Goal: Transaction & Acquisition: Purchase product/service

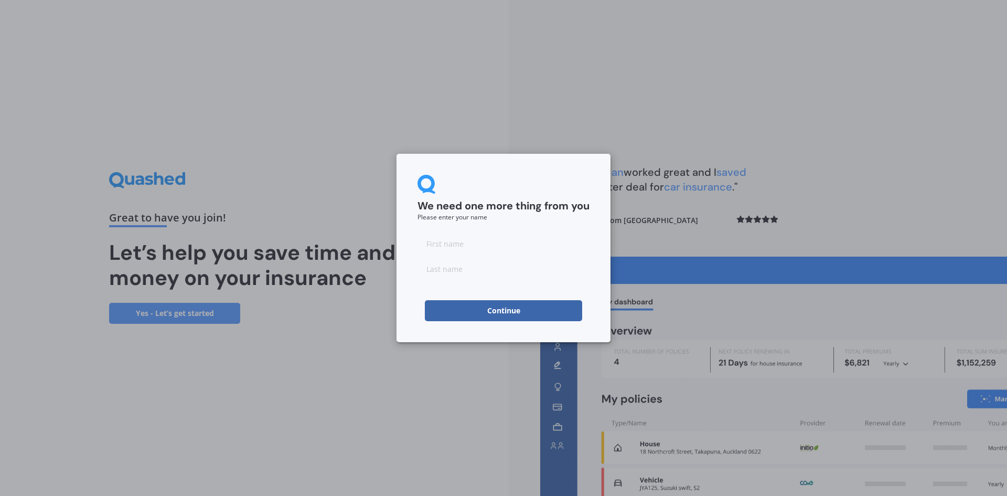
click at [470, 251] on input at bounding box center [504, 243] width 172 height 21
type input "[PERSON_NAME]"
click at [456, 270] on input at bounding box center [504, 268] width 172 height 21
type input "[PERSON_NAME]"
click at [494, 312] on button "Continue" at bounding box center [503, 310] width 157 height 21
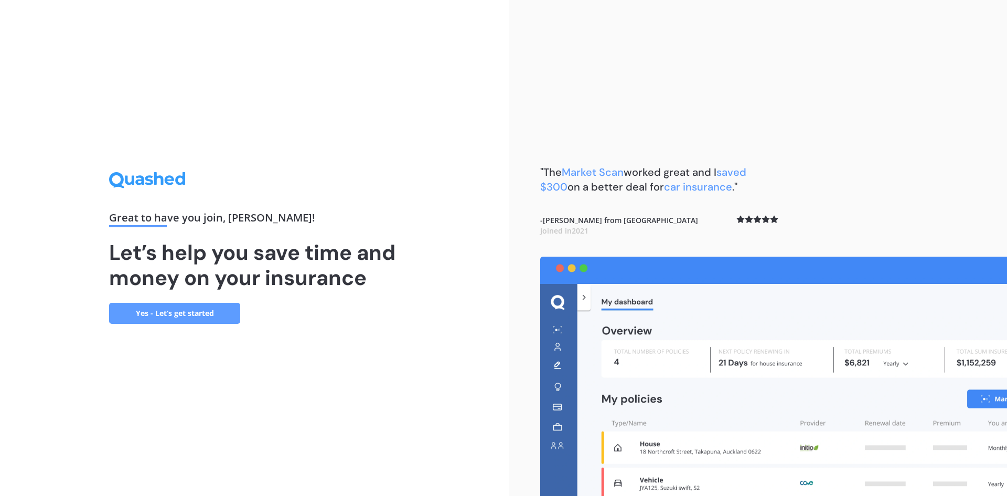
click at [201, 317] on link "Yes - Let’s get started" at bounding box center [174, 313] width 131 height 21
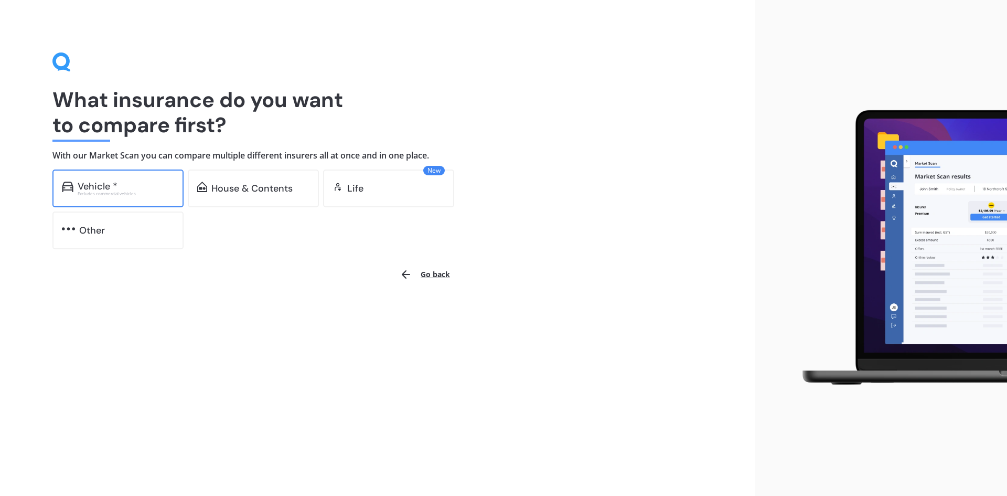
click at [142, 190] on div "Vehicle *" at bounding box center [126, 186] width 97 height 10
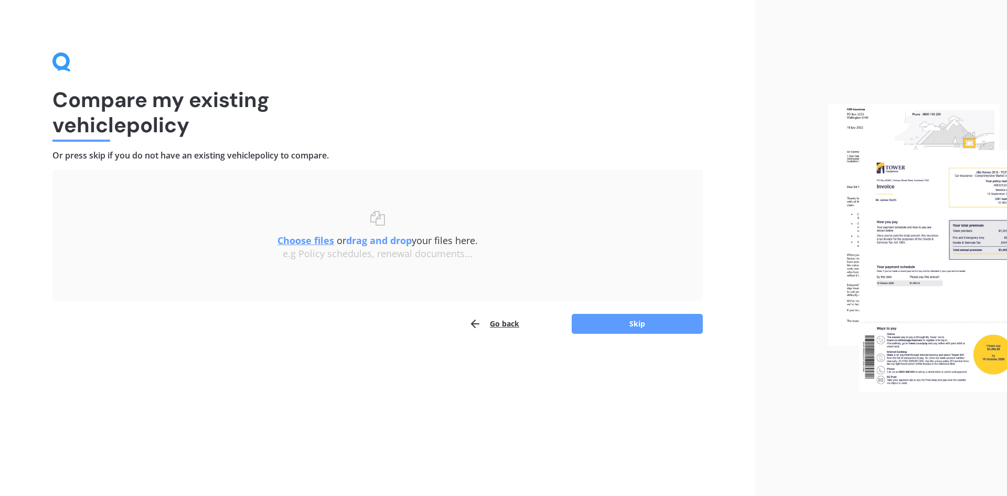
click at [303, 242] on u "Choose files" at bounding box center [305, 240] width 57 height 13
click at [293, 235] on u "Choose files" at bounding box center [305, 240] width 57 height 13
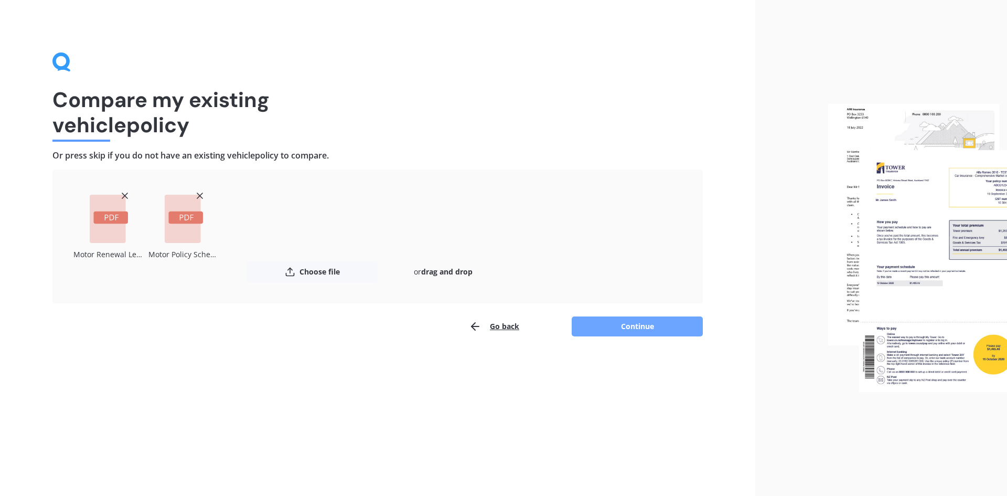
click at [646, 327] on button "Continue" at bounding box center [637, 326] width 131 height 20
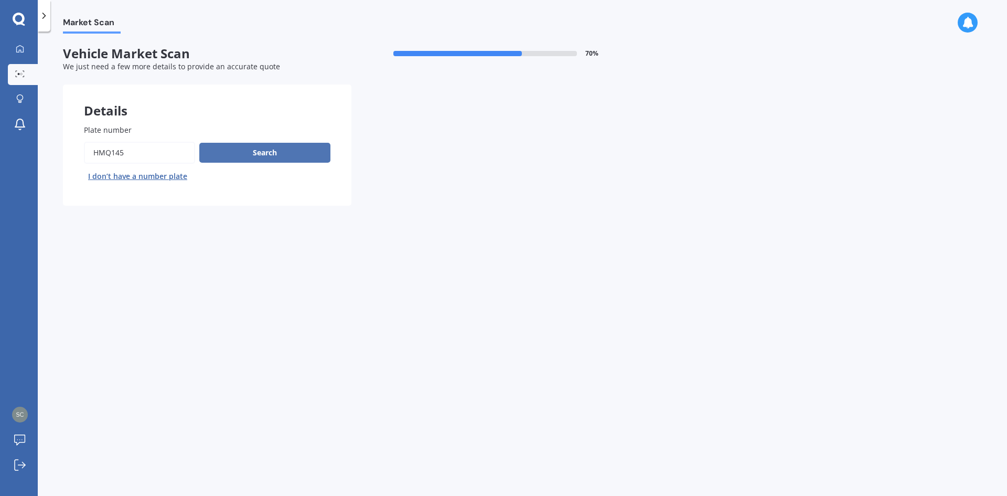
click at [249, 154] on button "Search" at bounding box center [264, 153] width 131 height 20
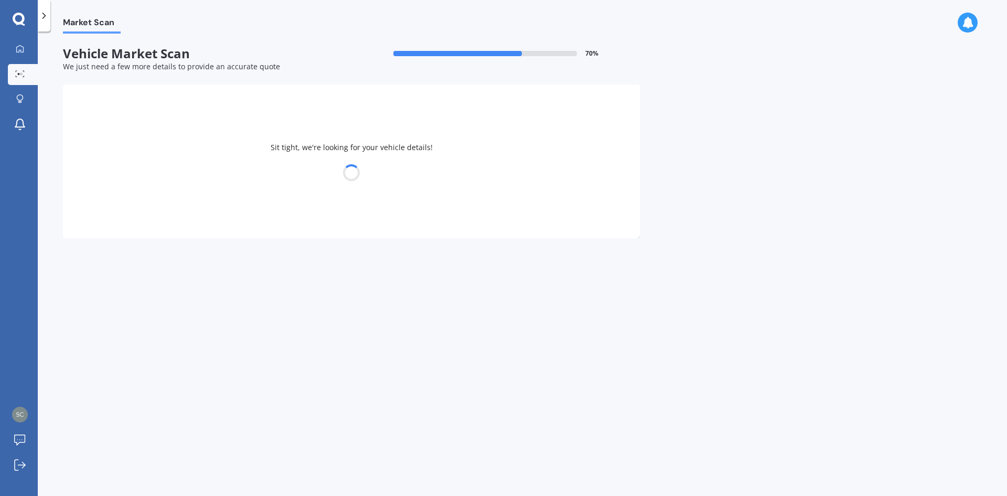
select select "AUDI"
select select "A3"
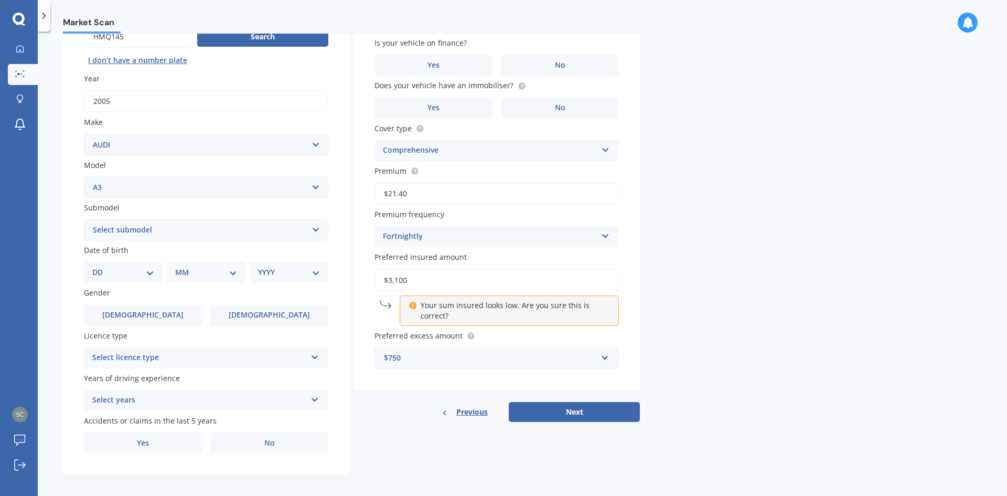
scroll to position [122, 0]
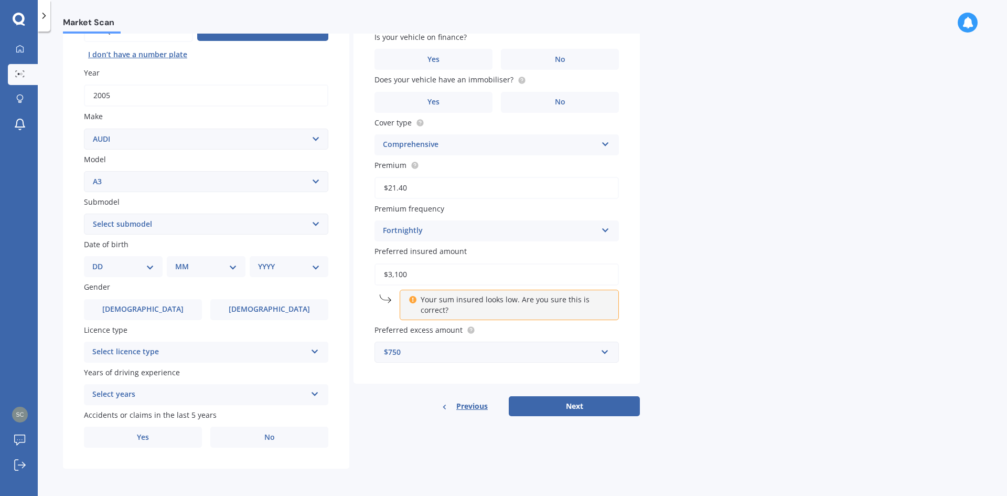
click at [151, 271] on select "DD 01 02 03 04 05 06 07 08 09 10 11 12 13 14 15 16 17 18 19 20 21 22 23 24 25 2…" at bounding box center [123, 267] width 62 height 12
select select "29"
click at [101, 261] on select "DD 01 02 03 04 05 06 07 08 09 10 11 12 13 14 15 16 17 18 19 20 21 22 23 24 25 2…" at bounding box center [123, 267] width 62 height 12
click at [205, 269] on select "MM 01 02 03 04 05 06 07 08 09 10 11 12" at bounding box center [208, 267] width 58 height 12
select select "05"
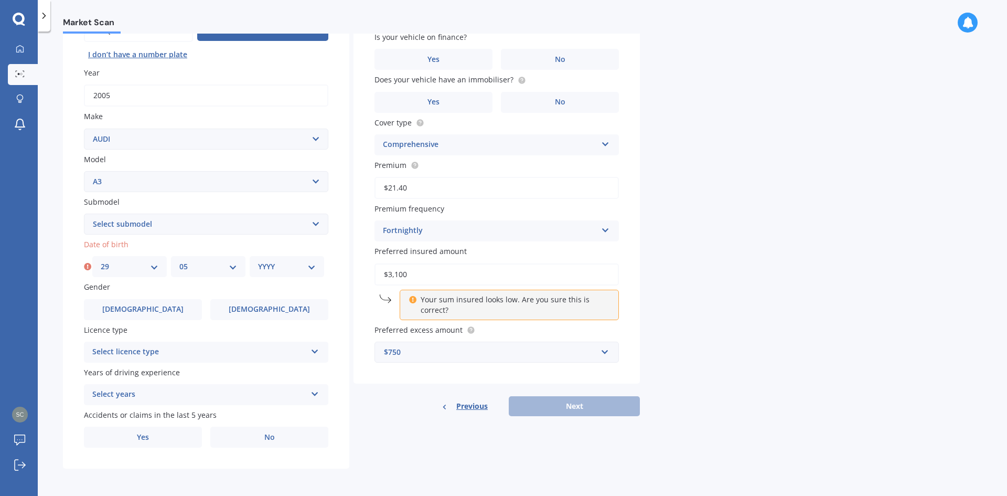
click at [179, 261] on select "MM 01 02 03 04 05 06 07 08 09 10 11 12" at bounding box center [208, 267] width 58 height 12
click at [293, 271] on select "YYYY 2025 2024 2023 2022 2021 2020 2019 2018 2017 2016 2015 2014 2013 2012 2011…" at bounding box center [287, 267] width 58 height 12
select select "1985"
click at [258, 261] on select "YYYY 2025 2024 2023 2022 2021 2020 2019 2018 2017 2016 2015 2014 2013 2012 2011…" at bounding box center [287, 267] width 58 height 12
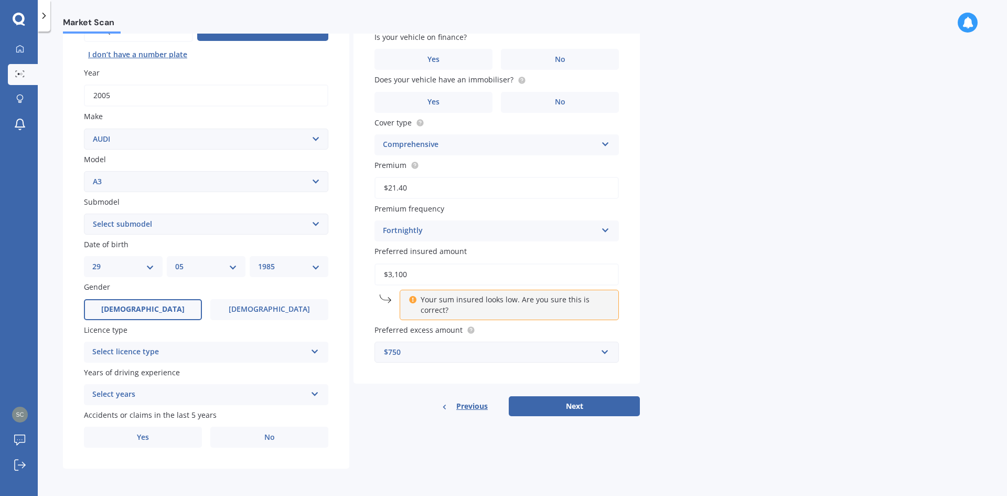
click at [164, 315] on label "[DEMOGRAPHIC_DATA]" at bounding box center [143, 309] width 118 height 21
click at [0, 0] on input "[DEMOGRAPHIC_DATA]" at bounding box center [0, 0] width 0 height 0
click at [243, 356] on div "Select licence type" at bounding box center [199, 352] width 214 height 13
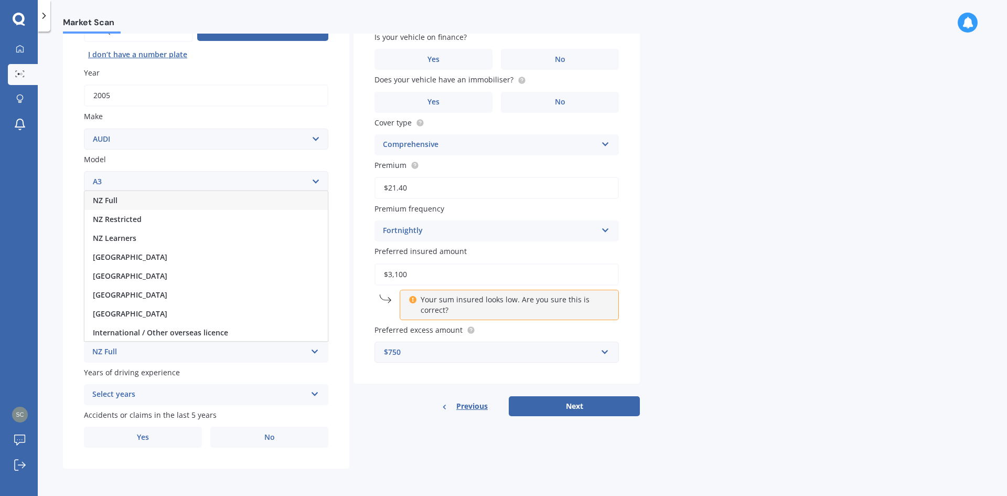
click at [164, 196] on div "NZ Full" at bounding box center [205, 200] width 243 height 19
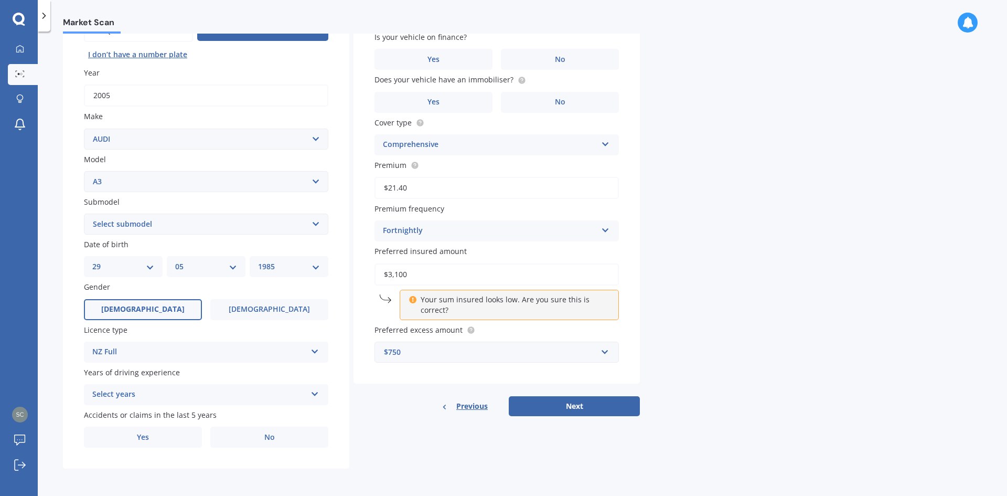
click at [183, 397] on div "Select years" at bounding box center [199, 394] width 214 height 13
click at [177, 303] on div "5 or more years" at bounding box center [205, 298] width 243 height 19
click at [247, 440] on label "No" at bounding box center [269, 436] width 118 height 21
click at [0, 0] on input "No" at bounding box center [0, 0] width 0 height 0
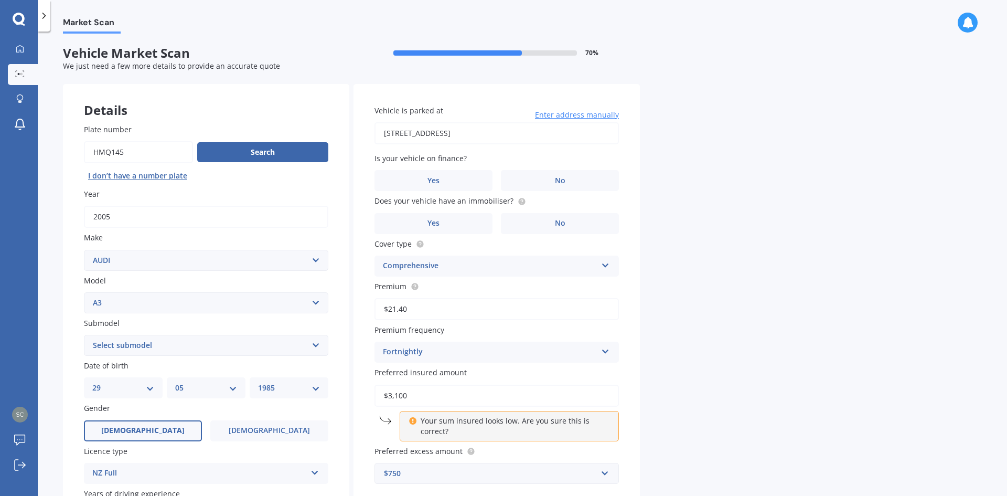
scroll to position [0, 0]
click at [558, 186] on label "No" at bounding box center [560, 180] width 118 height 21
click at [0, 0] on input "No" at bounding box center [0, 0] width 0 height 0
click at [549, 232] on label "No" at bounding box center [560, 223] width 118 height 21
click at [0, 0] on input "No" at bounding box center [0, 0] width 0 height 0
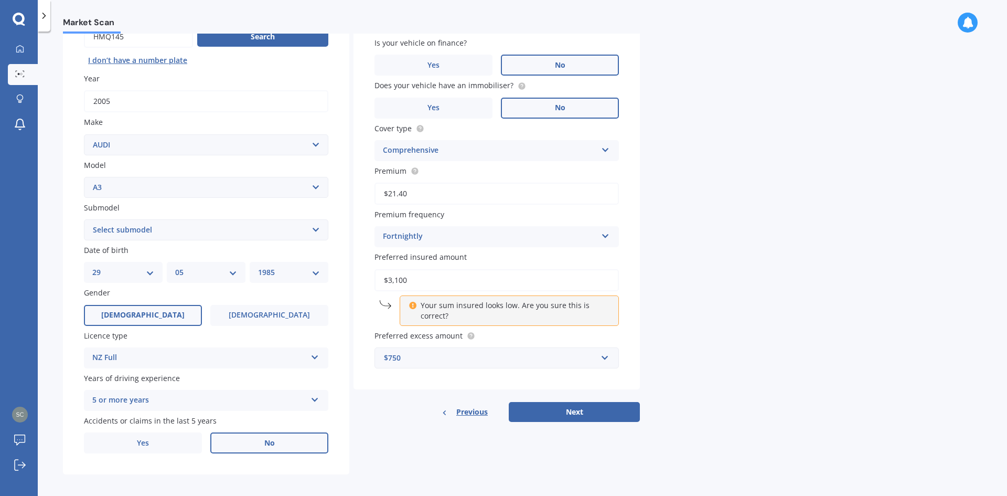
scroll to position [122, 0]
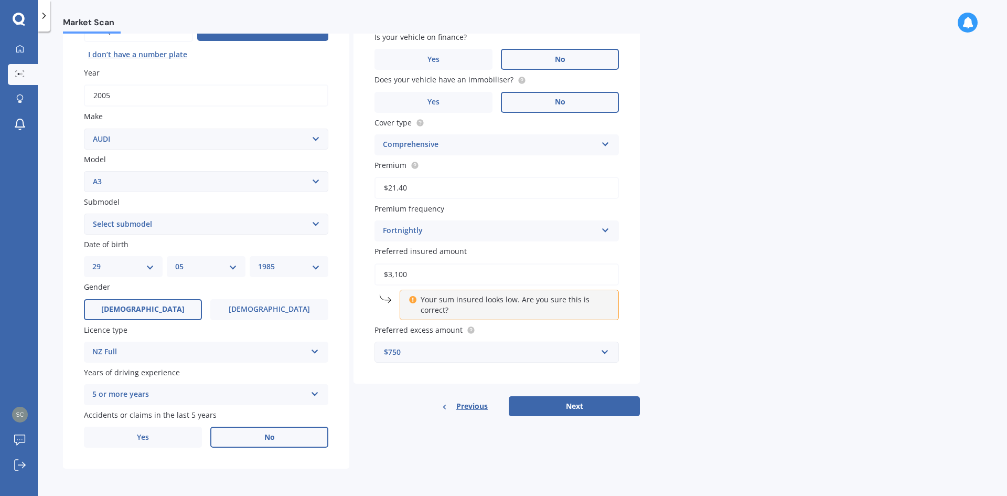
click at [455, 272] on input "$3,100" at bounding box center [497, 274] width 244 height 22
click at [450, 274] on input "$3,100" at bounding box center [497, 274] width 244 height 22
type input "$3,500"
click at [486, 260] on div "Preferred insured amount $3,500 Your sum insured looks low. Are you sure this i…" at bounding box center [497, 282] width 244 height 74
click at [572, 401] on button "Next" at bounding box center [574, 406] width 131 height 20
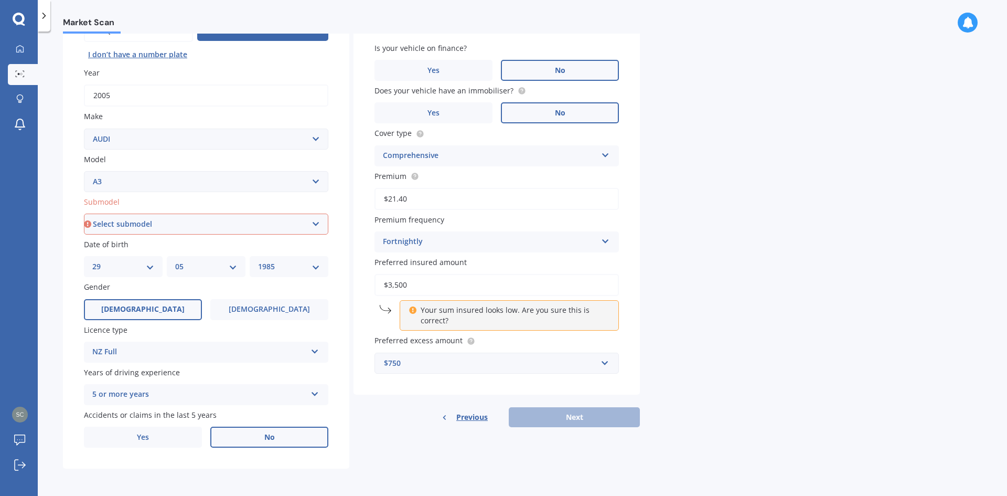
click at [316, 223] on select "Select submodel (All other) 1.4 TFSI 1.6 1.8 Non Turbo 1.8 Turbo 2.0 FSI 2.0 TD…" at bounding box center [206, 223] width 244 height 21
select select "3.2 V6 QUATTRO"
click at [84, 213] on select "Select submodel (All other) 1.4 TFSI 1.6 1.8 Non Turbo 1.8 Turbo 2.0 FSI 2.0 TD…" at bounding box center [206, 223] width 244 height 21
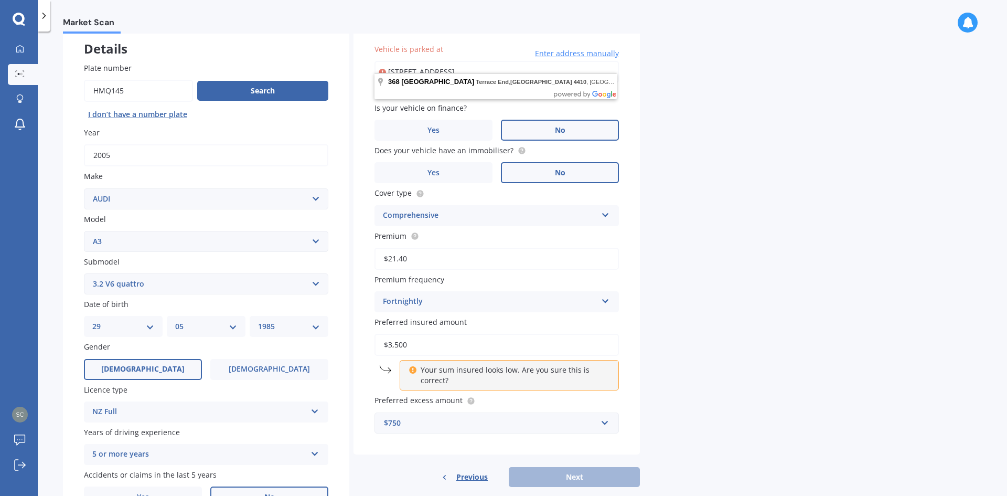
scroll to position [0, 0]
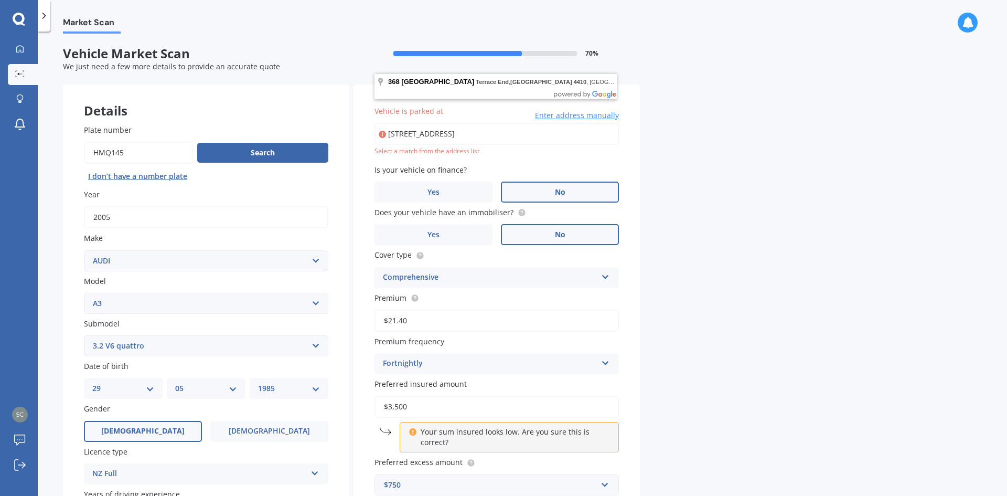
click at [472, 138] on input "[STREET_ADDRESS]" at bounding box center [497, 134] width 244 height 22
drag, startPoint x: 432, startPoint y: 133, endPoint x: 610, endPoint y: 132, distance: 177.8
click at [610, 132] on input "[STREET_ADDRESS]" at bounding box center [497, 134] width 244 height 22
type input "[STREET_ADDRESS]"
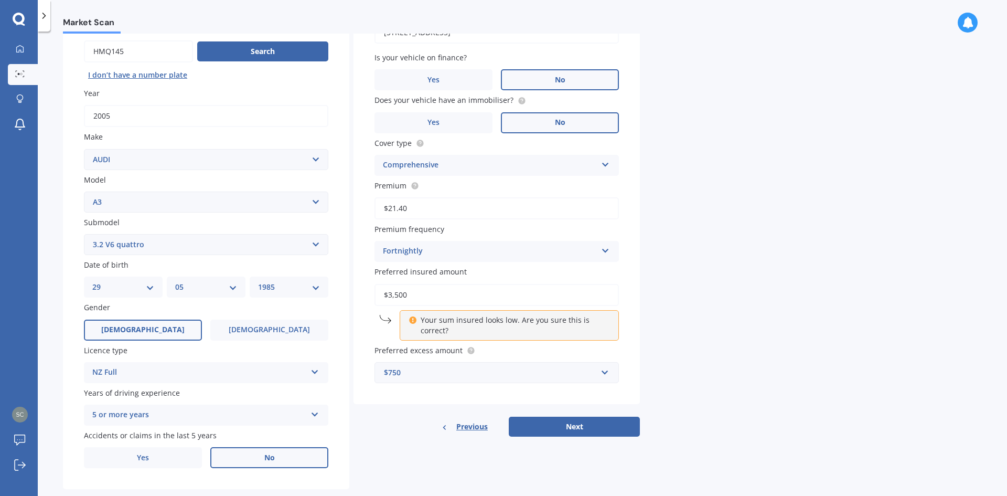
scroll to position [122, 0]
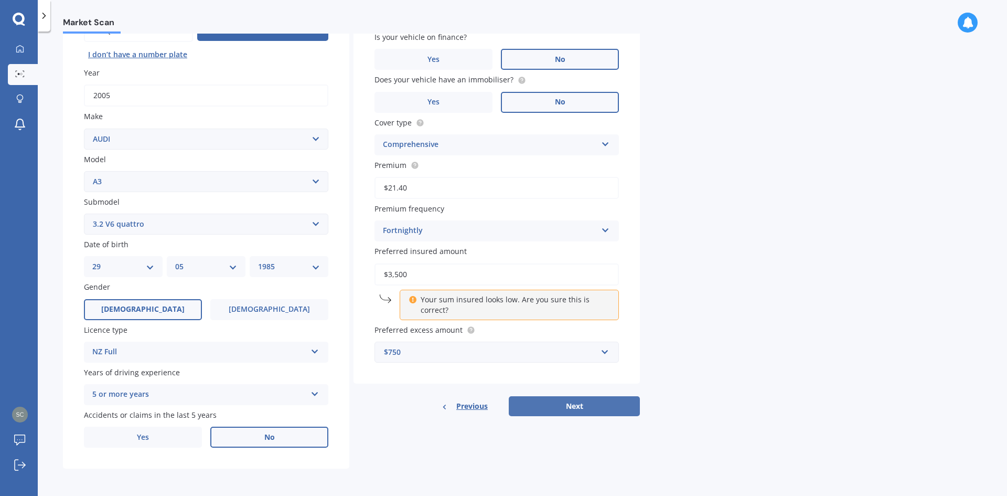
click at [600, 402] on button "Next" at bounding box center [574, 406] width 131 height 20
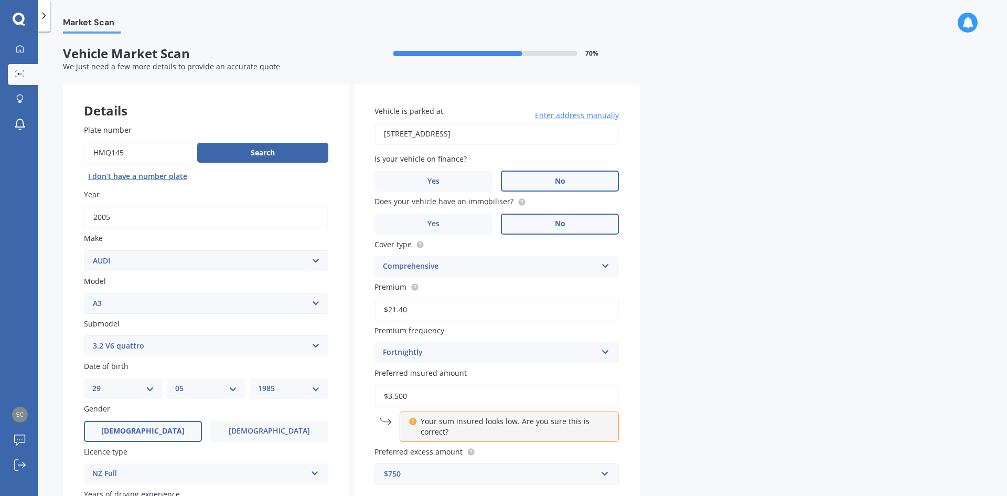
select select "29"
select select "05"
select select "1985"
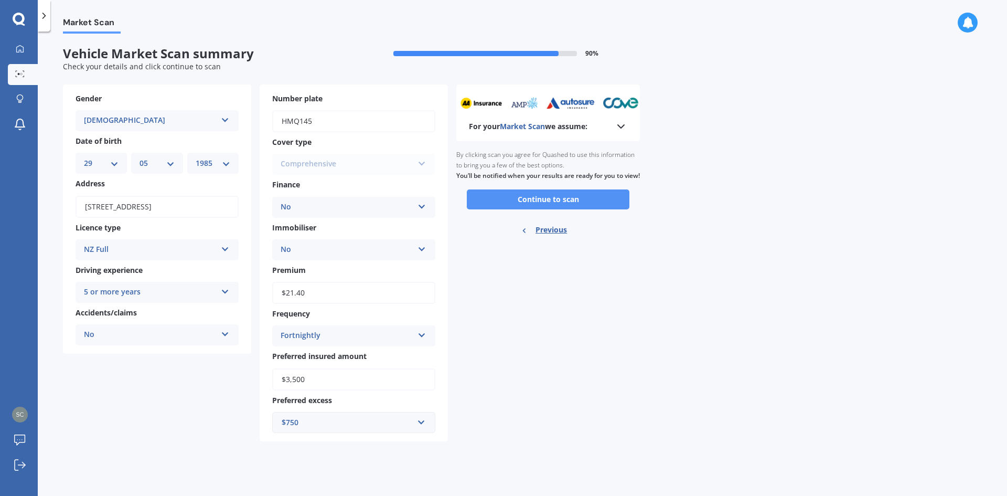
click at [556, 207] on button "Continue to scan" at bounding box center [548, 199] width 163 height 20
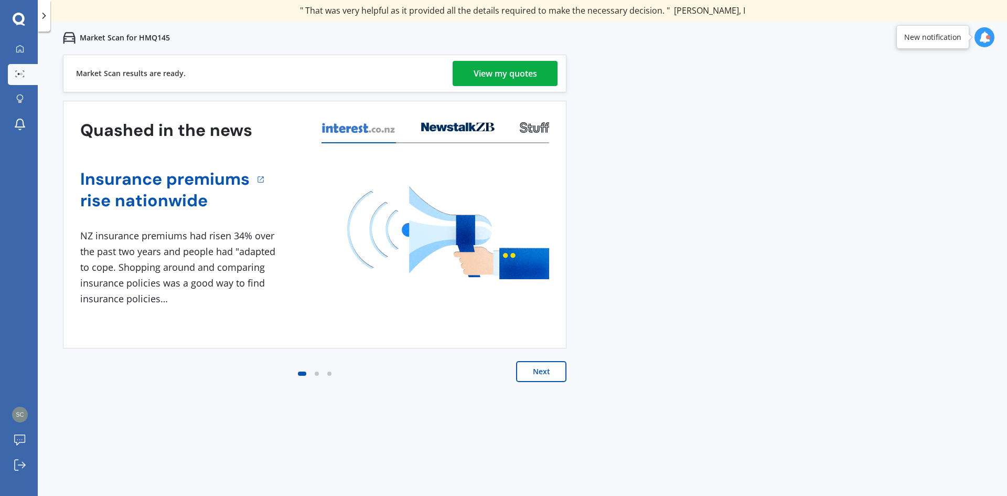
click at [521, 71] on div "View my quotes" at bounding box center [505, 73] width 63 height 25
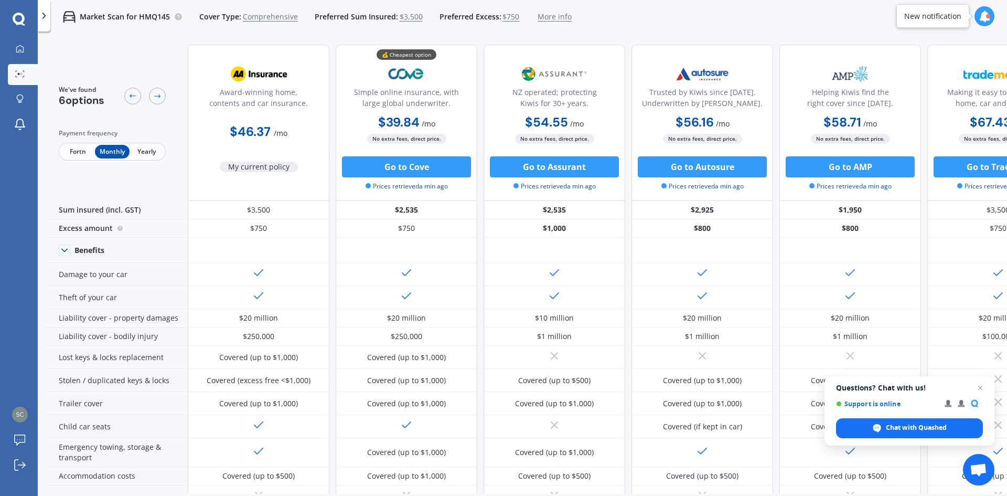
click at [73, 152] on span "Fortn" at bounding box center [78, 152] width 34 height 14
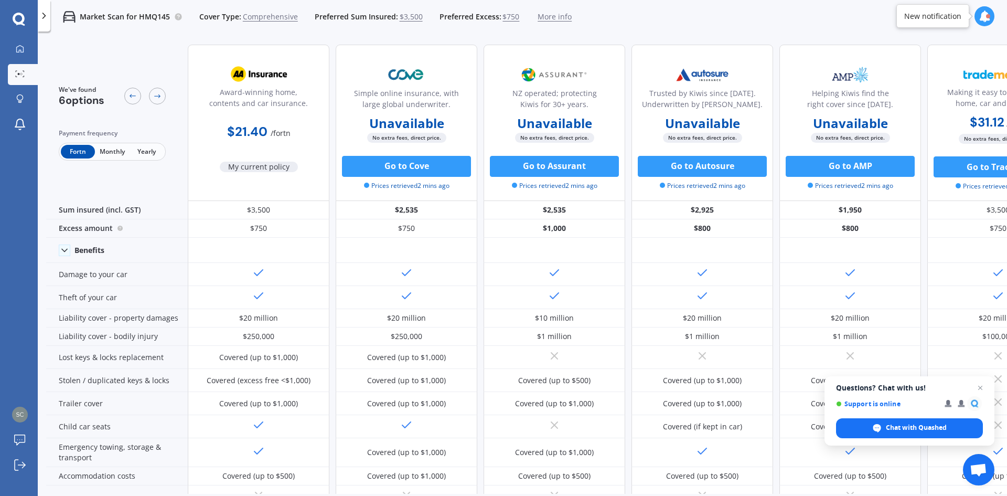
click at [114, 152] on span "Monthly" at bounding box center [112, 152] width 34 height 14
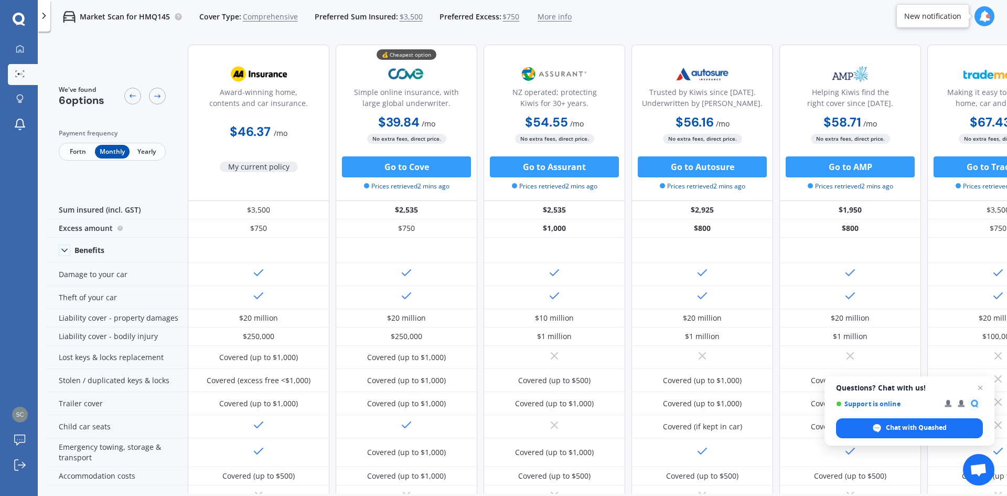
click at [145, 155] on span "Yearly" at bounding box center [147, 152] width 34 height 14
click at [37, 14] on div at bounding box center [19, 20] width 38 height 14
click at [42, 14] on icon at bounding box center [44, 15] width 10 height 10
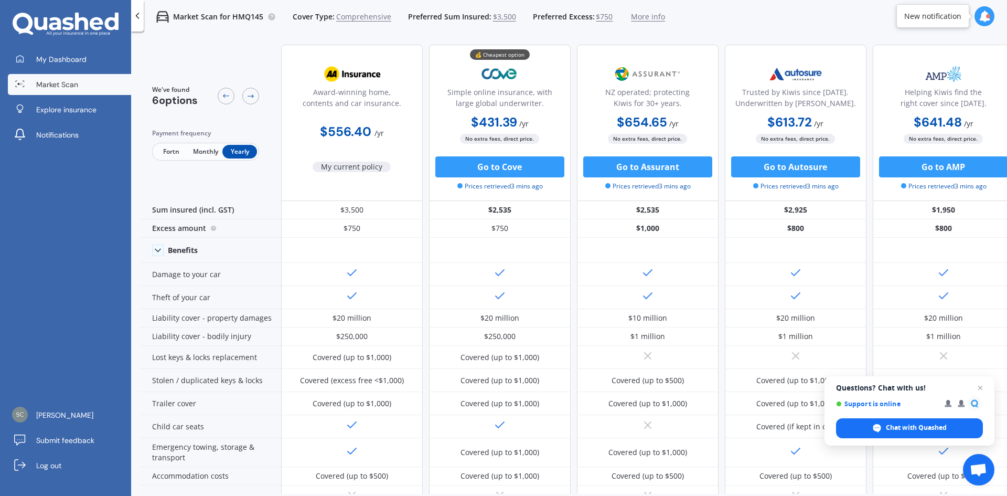
click at [259, 16] on p "Market Scan for HMQ145" at bounding box center [218, 17] width 90 height 10
click at [69, 63] on span "My Dashboard" at bounding box center [61, 59] width 50 height 10
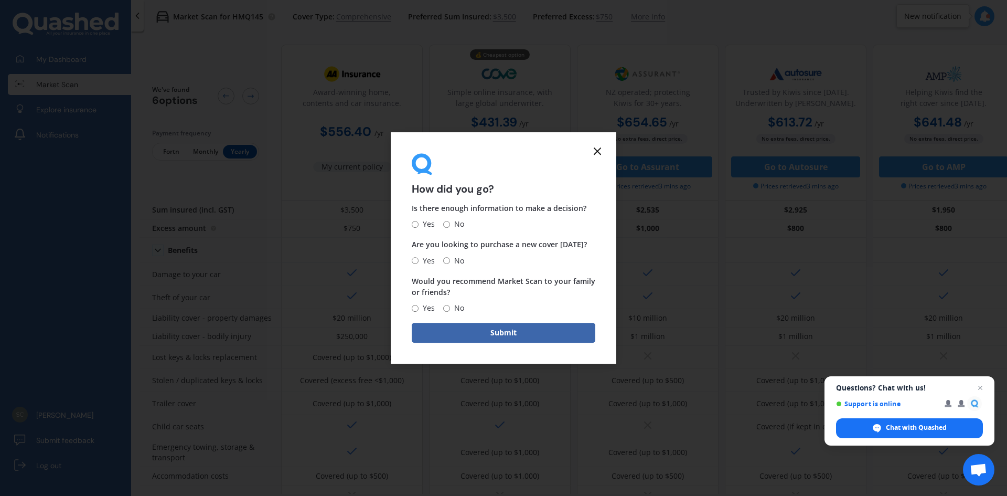
click at [414, 221] on input "Yes" at bounding box center [415, 224] width 7 height 7
radio input "true"
click at [455, 262] on span "No" at bounding box center [457, 260] width 14 height 13
click at [450, 262] on input "No" at bounding box center [446, 260] width 7 height 7
radio input "true"
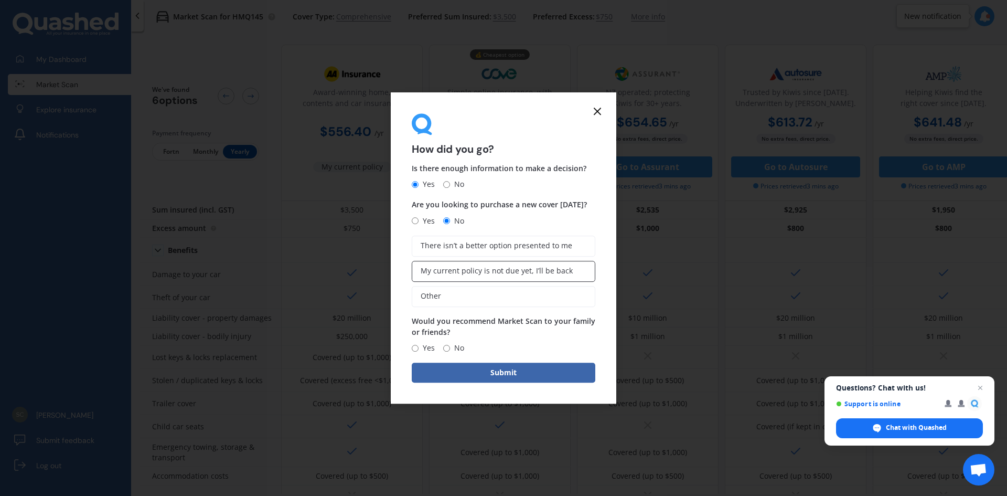
click at [462, 273] on span "My current policy is not due yet, I’ll be back" at bounding box center [497, 270] width 152 height 9
click at [0, 0] on input "My current policy is not due yet, I’ll be back" at bounding box center [0, 0] width 0 height 0
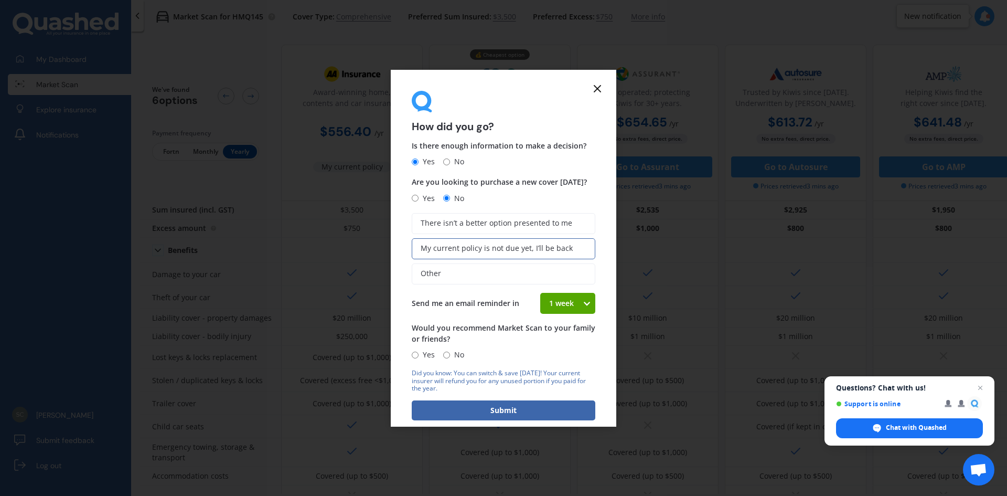
click at [576, 304] on div "1 week" at bounding box center [561, 303] width 42 height 21
click at [590, 287] on div "Is there enough information to make a decision? Yes No Are you looking to purch…" at bounding box center [504, 250] width 184 height 221
click at [542, 274] on label "Other" at bounding box center [504, 273] width 184 height 21
click at [0, 0] on input "Other" at bounding box center [0, 0] width 0 height 0
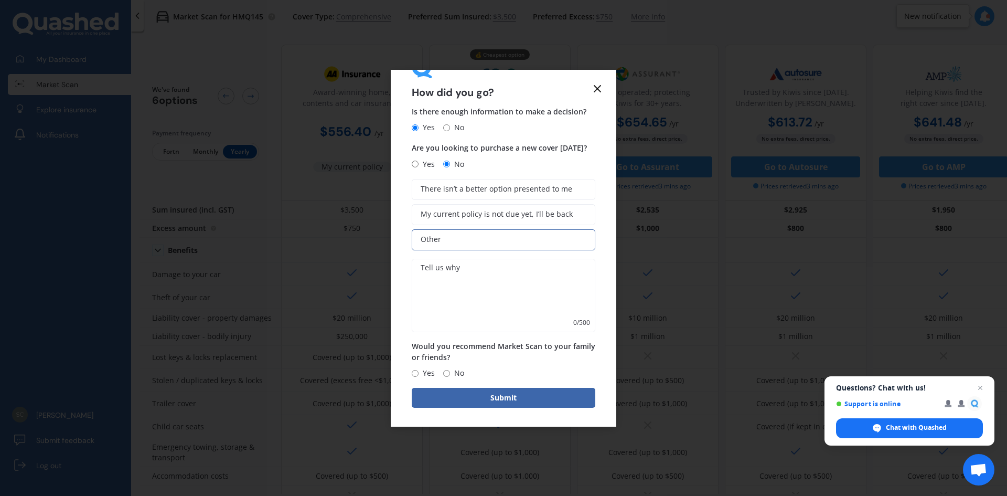
scroll to position [36, 0]
click at [519, 397] on button "Submit" at bounding box center [504, 396] width 184 height 20
click at [539, 250] on div "Is there enough information to make a decision? Yes No Are you looking to purch…" at bounding box center [504, 240] width 184 height 273
click at [543, 240] on label "Other" at bounding box center [504, 237] width 184 height 21
click at [0, 0] on input "Other" at bounding box center [0, 0] width 0 height 0
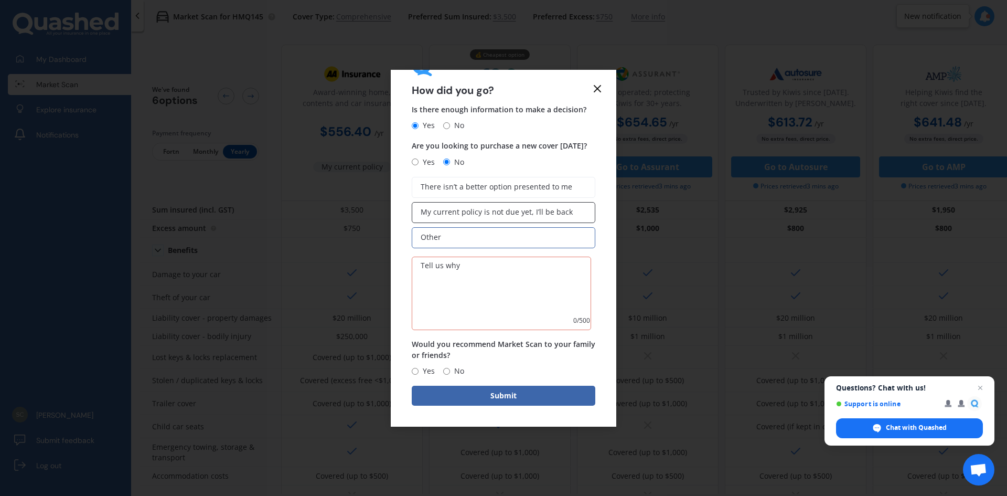
click at [500, 216] on span "My current policy is not due yet, I’ll be back" at bounding box center [497, 212] width 152 height 9
click at [0, 0] on input "My current policy is not due yet, I’ll be back" at bounding box center [0, 0] width 0 height 0
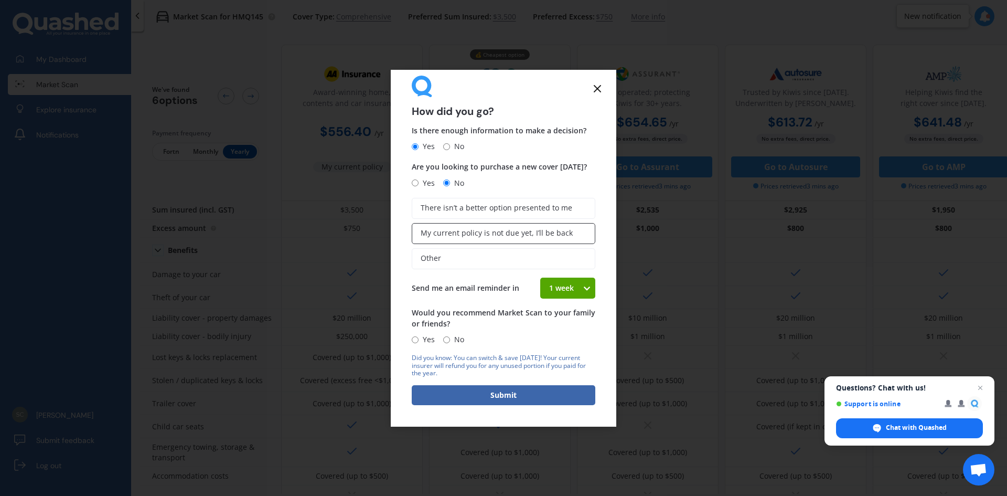
click at [504, 237] on span "My current policy is not due yet, I’ll be back" at bounding box center [497, 233] width 152 height 9
click at [0, 0] on input "My current policy is not due yet, I’ll be back" at bounding box center [0, 0] width 0 height 0
click at [503, 209] on span "There isn’t a better option presented to me" at bounding box center [497, 208] width 152 height 9
click at [0, 0] on input "There isn’t a better option presented to me" at bounding box center [0, 0] width 0 height 0
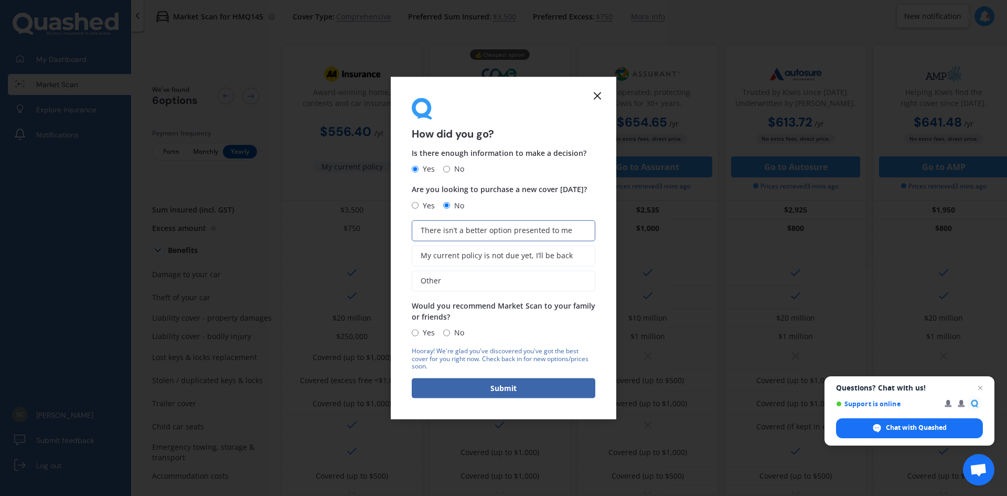
scroll to position [0, 0]
click at [420, 333] on span "Yes" at bounding box center [427, 332] width 16 height 13
click at [419, 333] on input "Yes" at bounding box center [415, 332] width 7 height 7
radio input "true"
click at [444, 333] on input "No" at bounding box center [446, 332] width 7 height 7
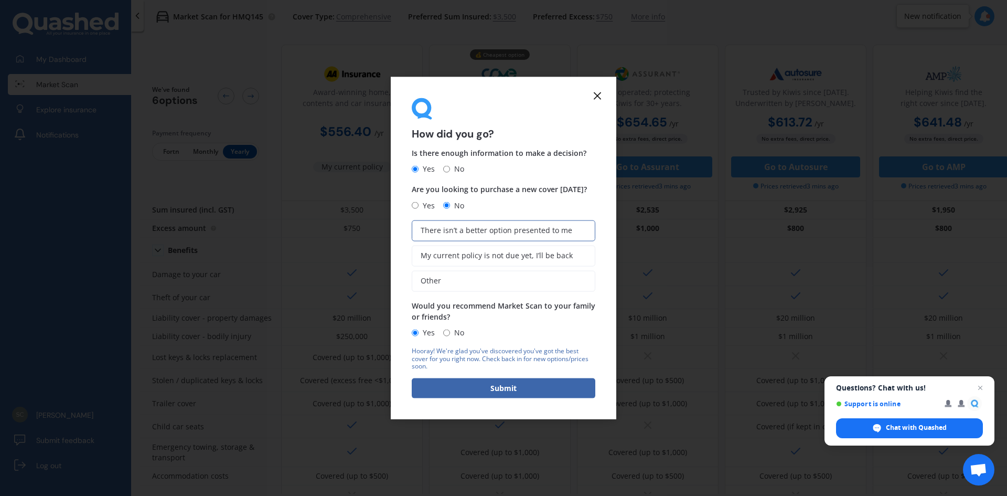
radio input "true"
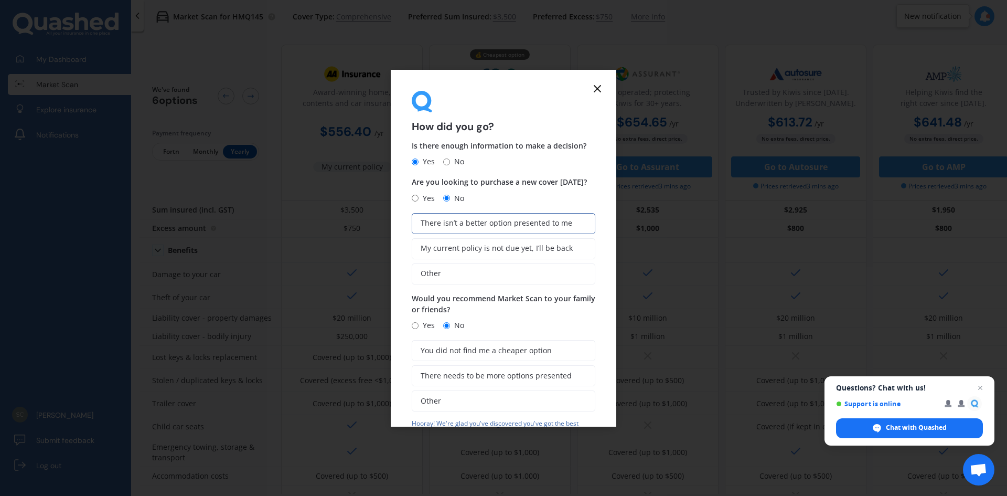
click at [420, 331] on span "Yes" at bounding box center [427, 325] width 16 height 13
click at [419, 329] on input "Yes" at bounding box center [415, 325] width 7 height 7
radio input "true"
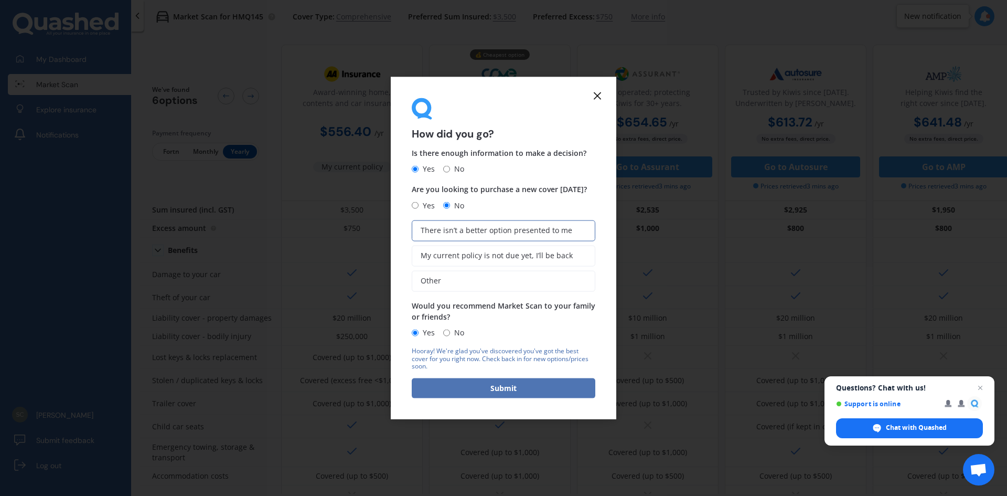
click at [505, 388] on button "Submit" at bounding box center [504, 388] width 184 height 20
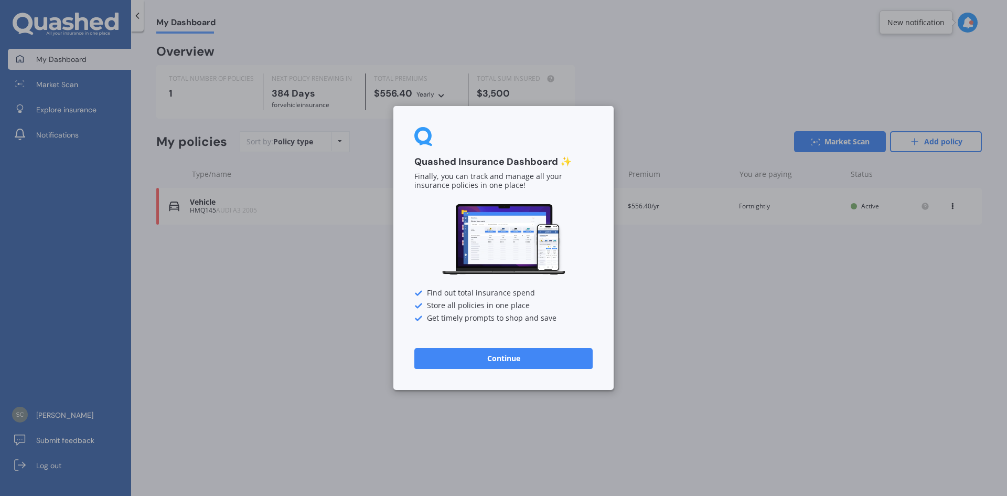
click at [532, 357] on button "Continue" at bounding box center [503, 358] width 178 height 21
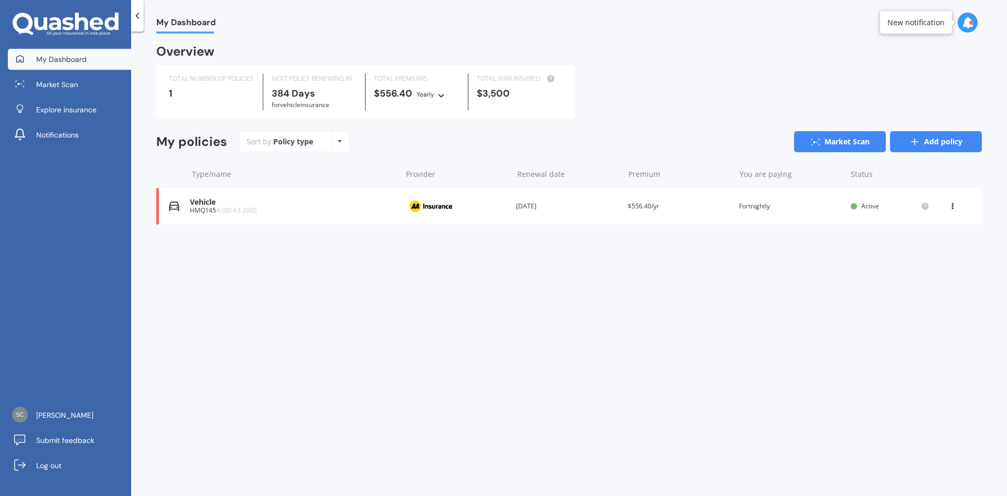
click at [966, 141] on link "Add policy" at bounding box center [936, 141] width 92 height 21
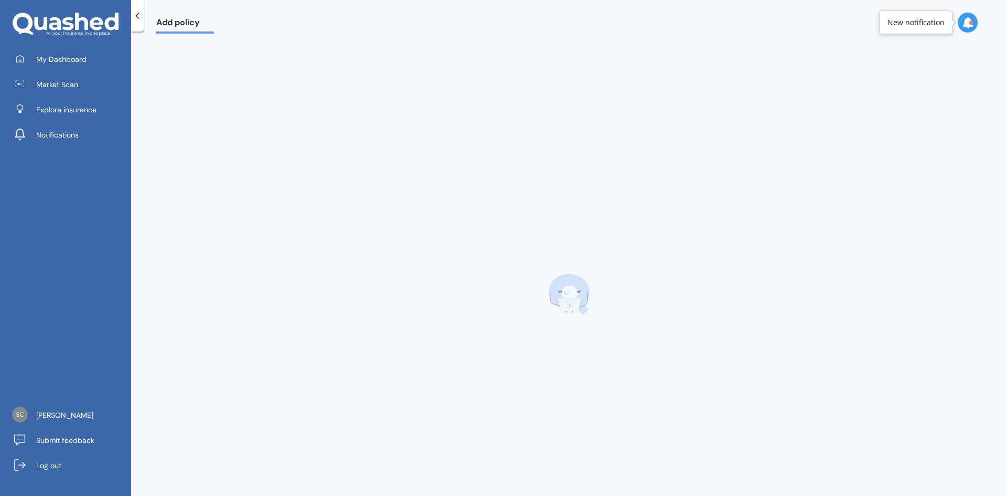
click at [966, 141] on div at bounding box center [569, 294] width 826 height 496
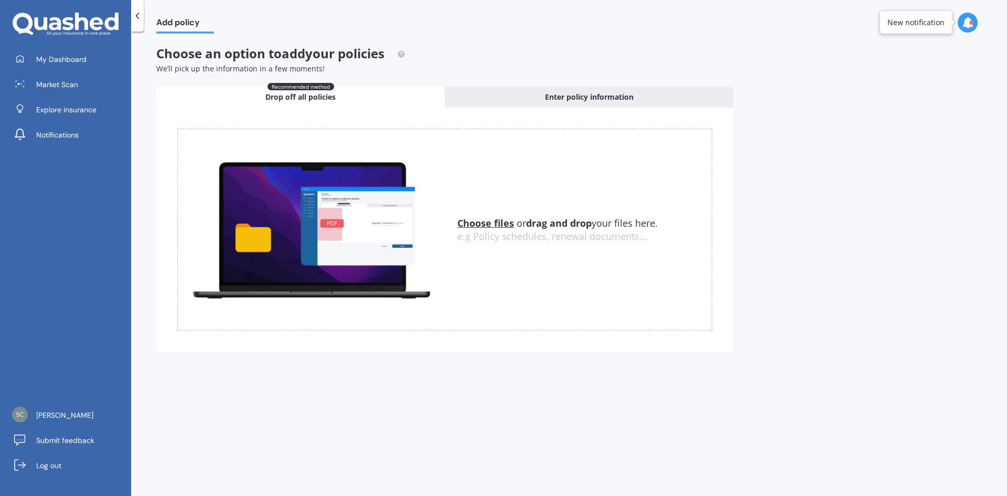
click at [141, 18] on icon at bounding box center [137, 15] width 10 height 10
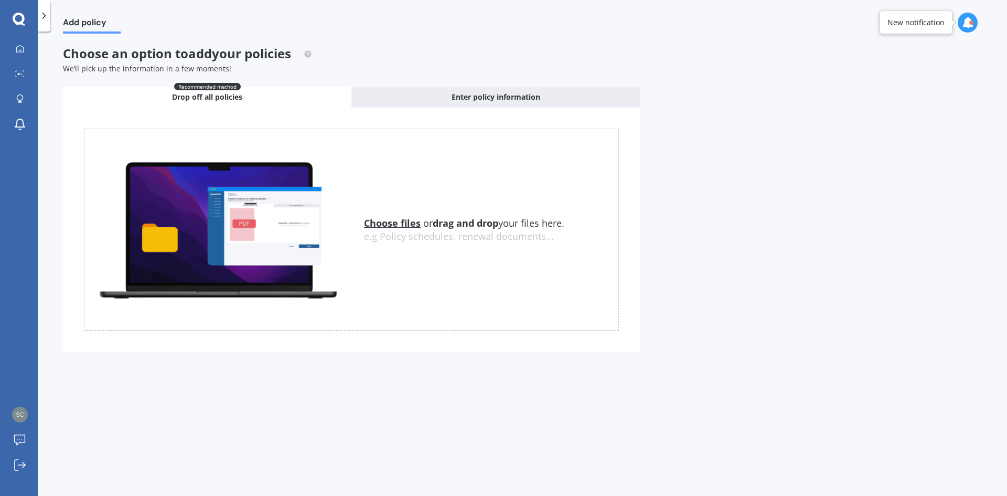
click at [41, 15] on icon at bounding box center [44, 15] width 10 height 10
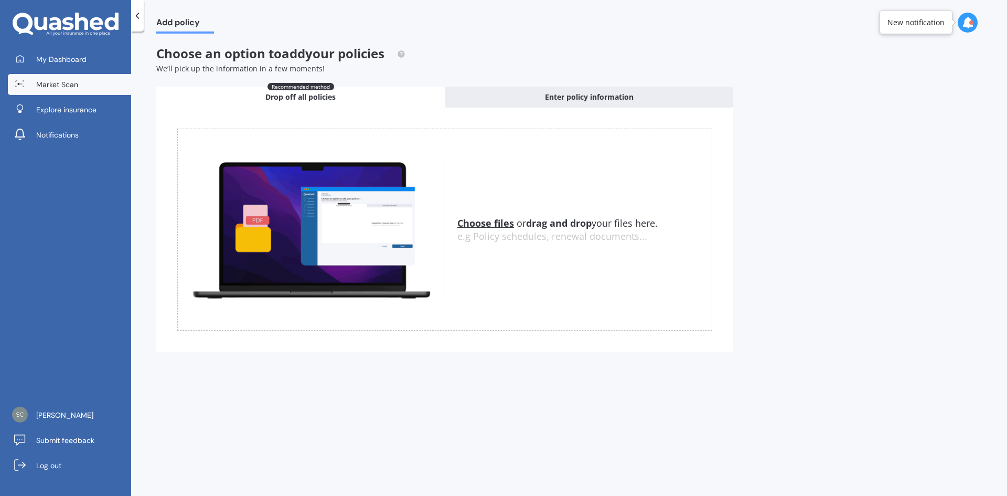
click at [76, 74] on link "Market Scan" at bounding box center [69, 84] width 123 height 21
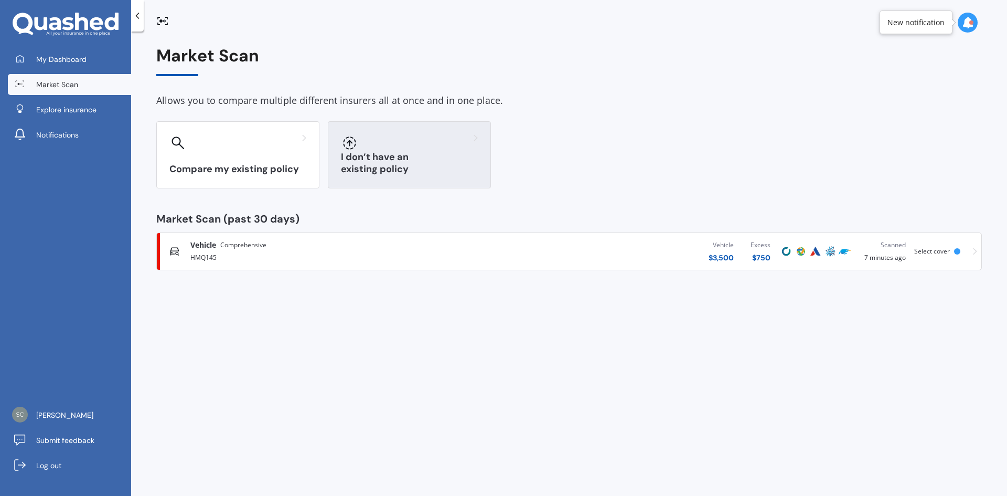
click at [441, 167] on h3 "I don’t have an existing policy" at bounding box center [409, 163] width 137 height 24
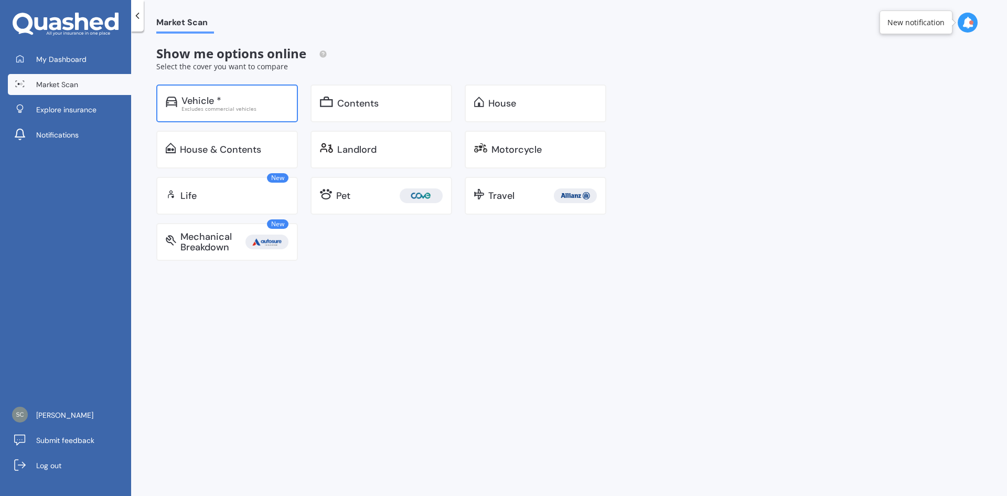
click at [233, 102] on div "Vehicle *" at bounding box center [234, 100] width 107 height 10
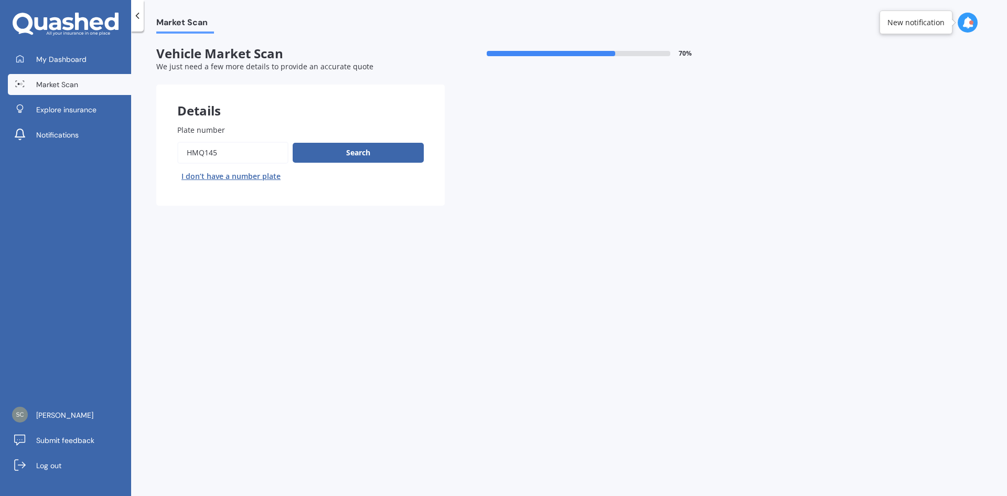
click at [224, 151] on input "Plate number" at bounding box center [232, 153] width 111 height 22
click at [223, 148] on input "Plate number" at bounding box center [232, 153] width 111 height 22
paste input "JBP48"
type input "JBP48"
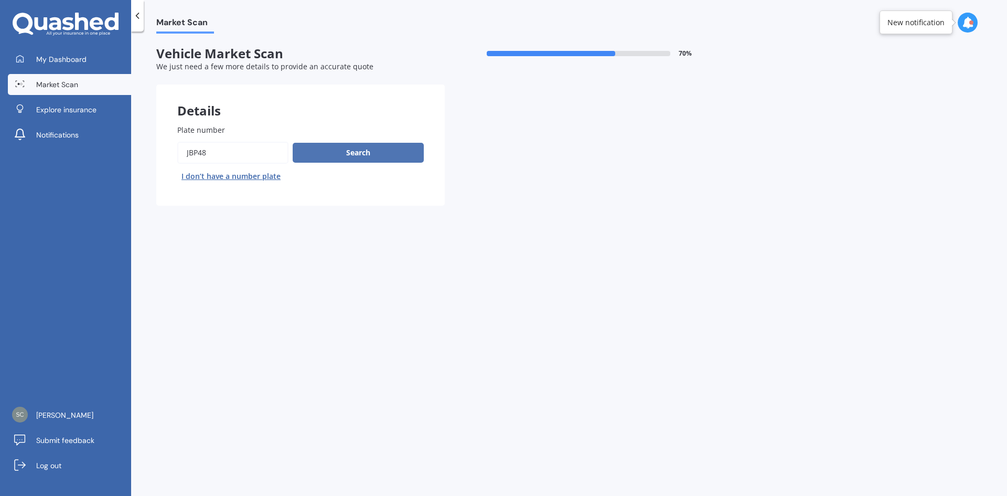
click at [390, 149] on button "Search" at bounding box center [358, 153] width 131 height 20
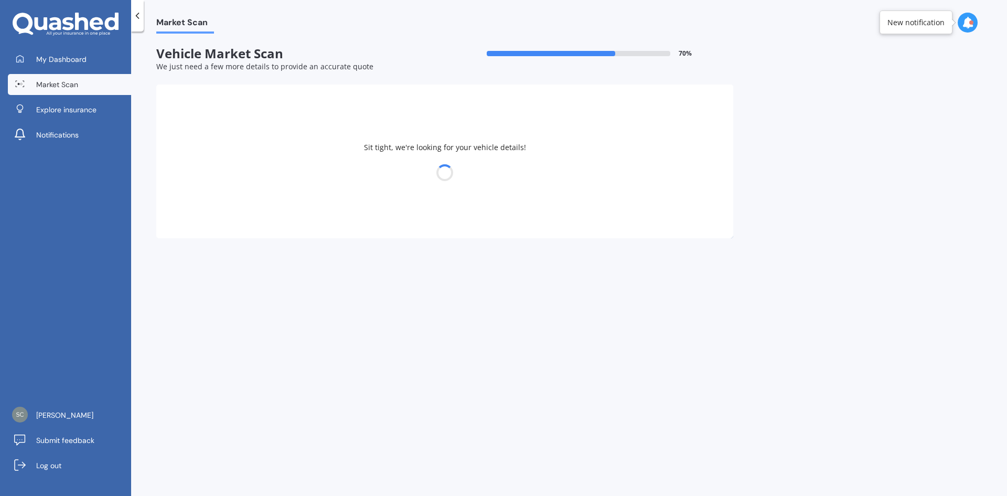
select select "FORD"
select select "TERRITORY"
select select "29"
select select "05"
select select "1985"
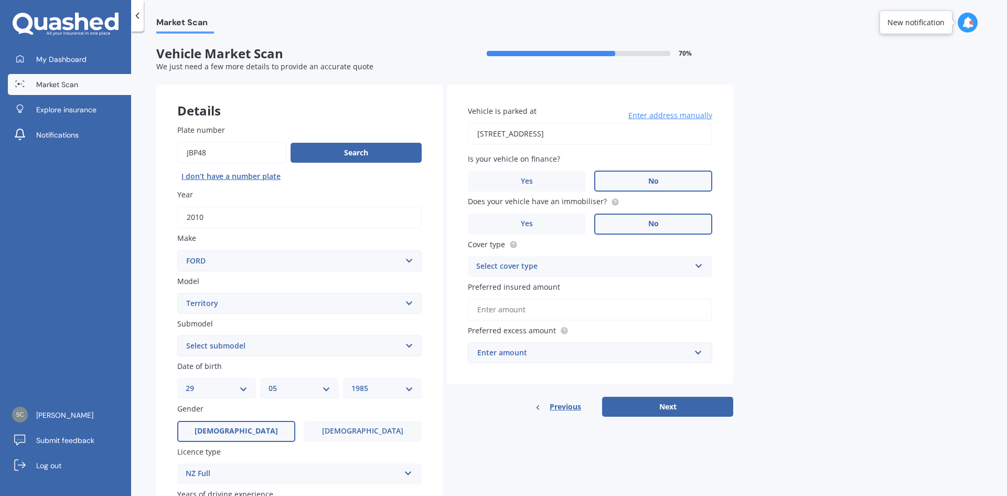
click at [312, 217] on input "2010" at bounding box center [299, 217] width 244 height 22
click at [314, 244] on div "Make Select make AC ALFA ROMEO ASTON [PERSON_NAME] AUDI AUSTIN BEDFORD Bentley …" at bounding box center [299, 251] width 244 height 38
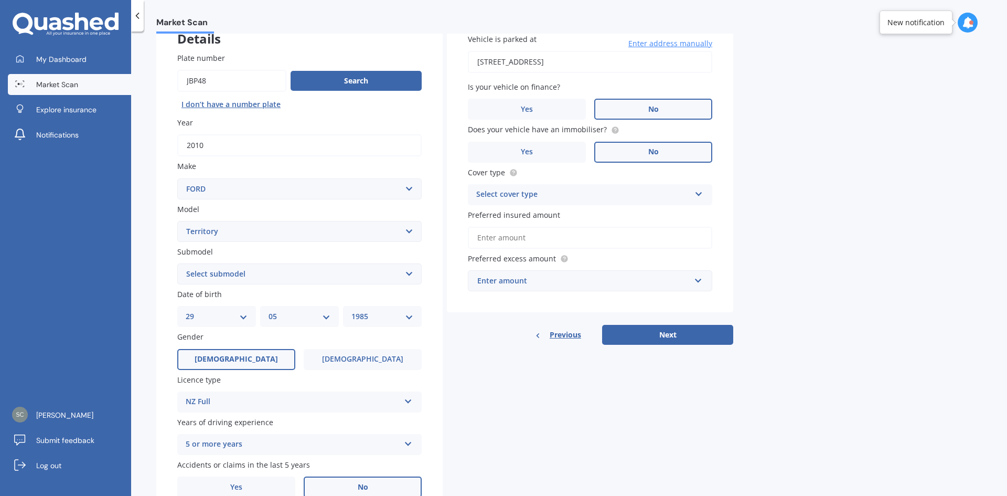
scroll to position [105, 0]
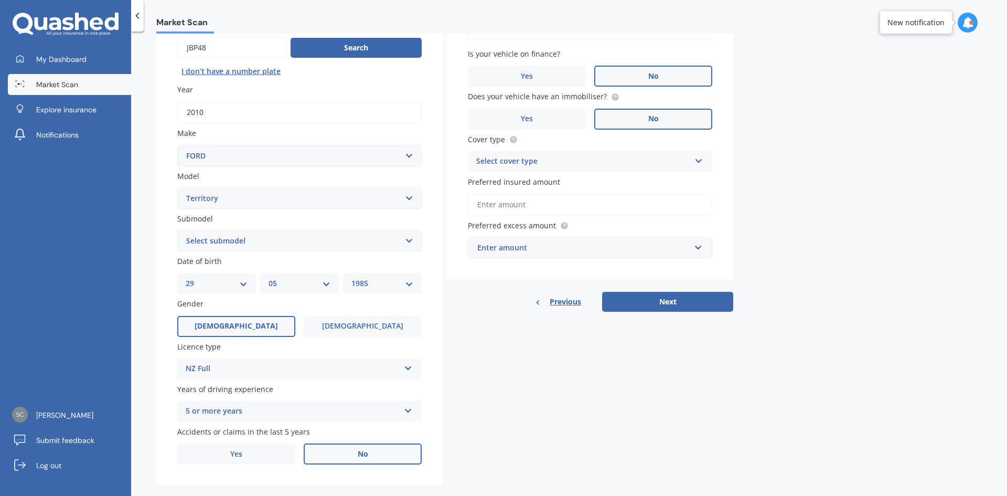
click at [357, 244] on select "Select submodel Ghia 4.0 Litre Turbo Petrol AWD Ghia non-turbo AWD Titanium 2.7…" at bounding box center [299, 240] width 244 height 21
select select "GHIA NON-TURBO AWD"
click at [177, 230] on select "Select submodel Ghia 4.0 Litre Turbo Petrol AWD Ghia non-turbo AWD Titanium 2.7…" at bounding box center [299, 240] width 244 height 21
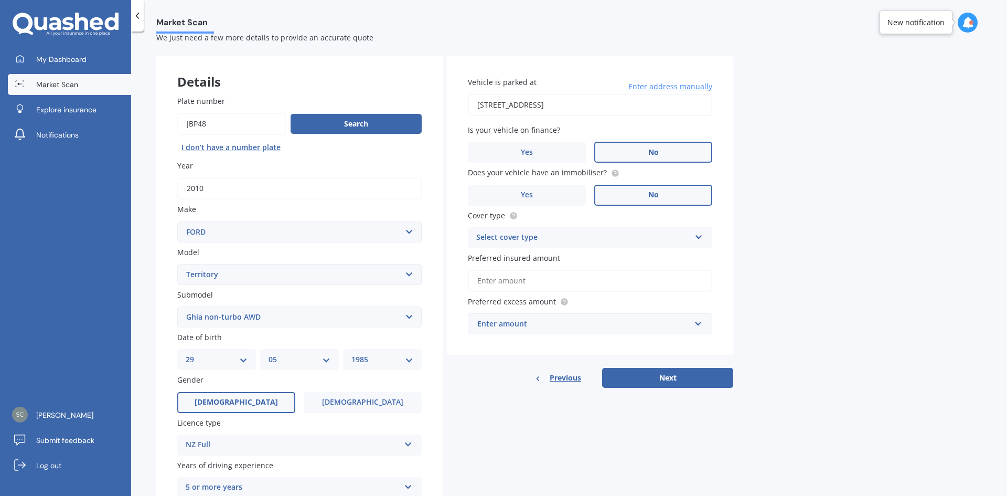
scroll to position [0, 0]
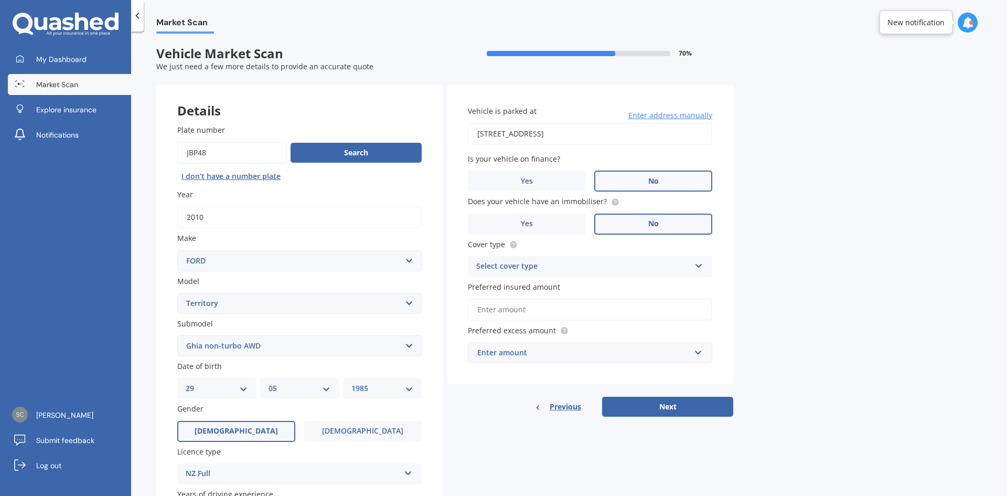
click at [581, 269] on div "Select cover type" at bounding box center [583, 266] width 214 height 13
click at [561, 287] on div "Comprehensive" at bounding box center [589, 286] width 243 height 19
click at [570, 313] on input "Preferred insured amount" at bounding box center [590, 309] width 244 height 22
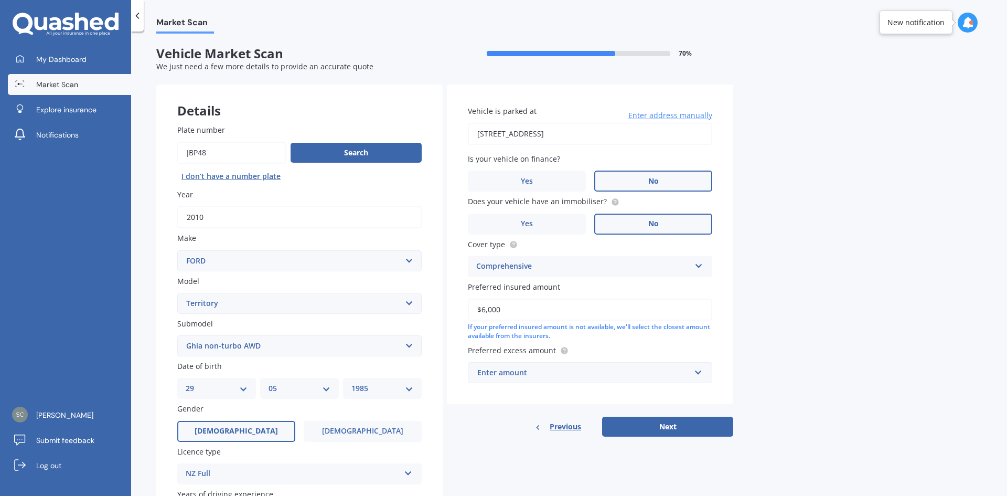
type input "$6,000"
click at [719, 330] on div "Vehicle is parked at [STREET_ADDRESS] Enter address manually Is your vehicle on…" at bounding box center [590, 243] width 286 height 319
click at [702, 372] on input "text" at bounding box center [586, 372] width 235 height 20
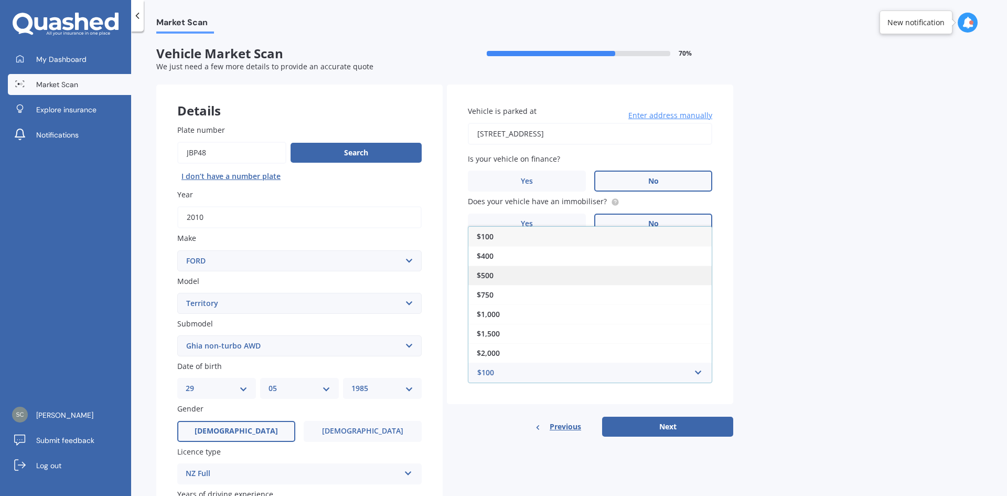
click at [552, 272] on div "$500" at bounding box center [589, 274] width 243 height 19
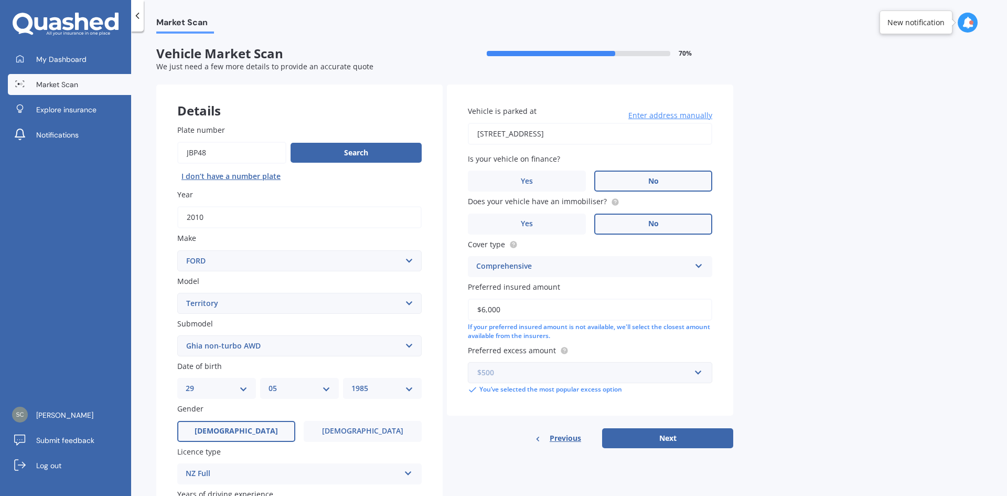
click at [700, 373] on input "text" at bounding box center [586, 372] width 235 height 20
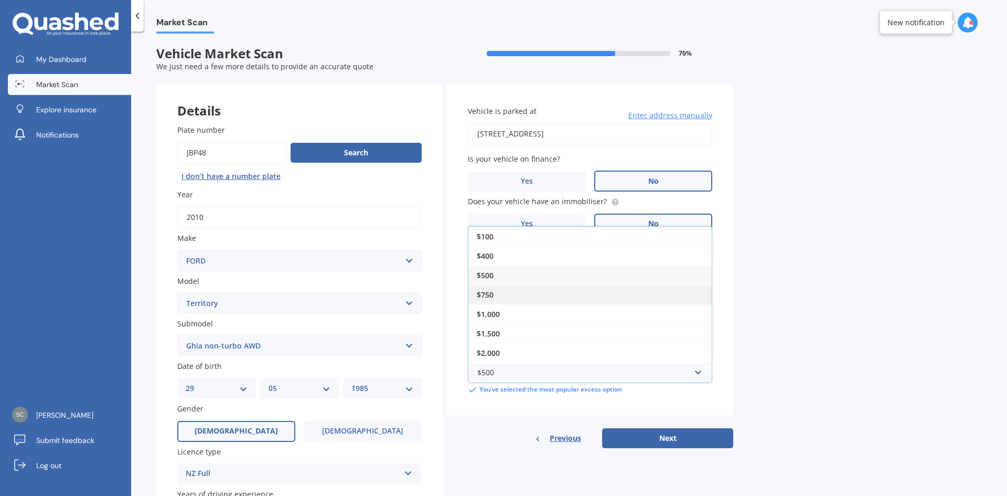
click at [500, 295] on div "$750" at bounding box center [589, 294] width 243 height 19
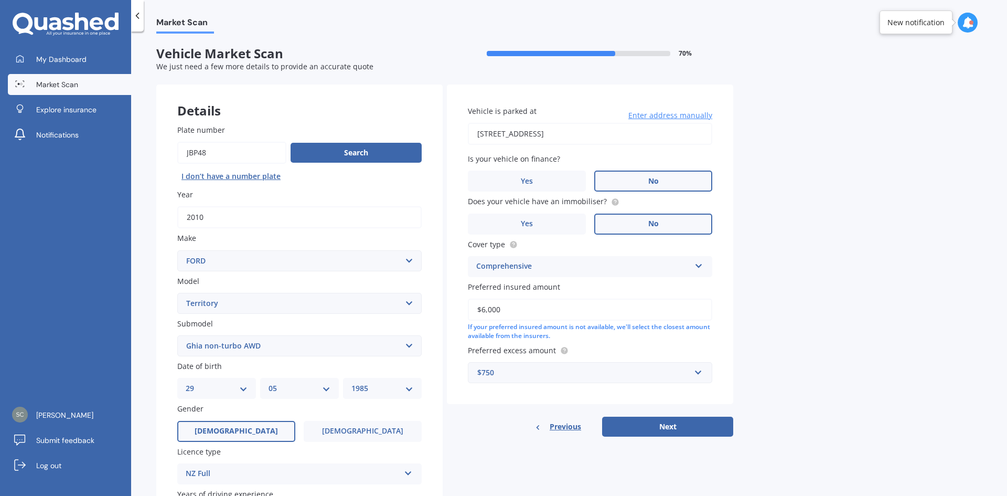
click at [722, 347] on div "Vehicle is parked at [STREET_ADDRESS] Enter address manually Is your vehicle on…" at bounding box center [590, 243] width 286 height 319
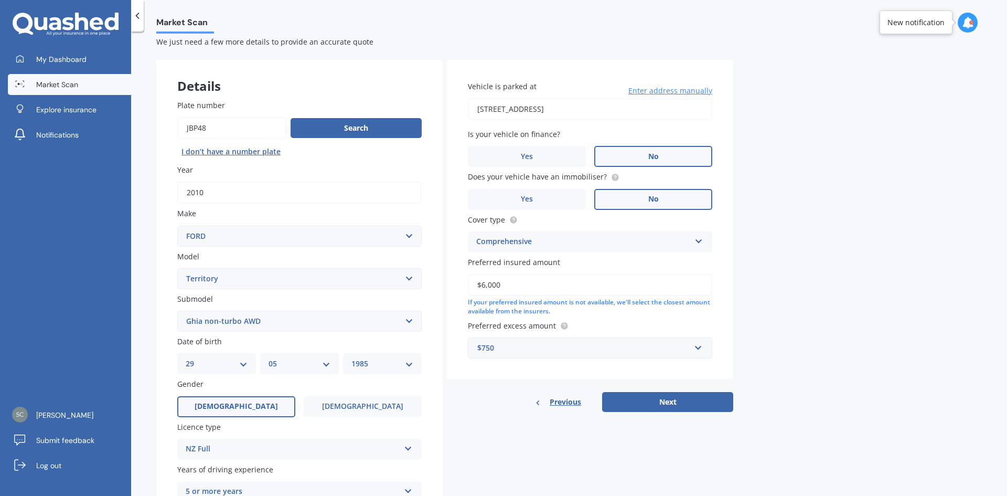
scroll to position [17, 0]
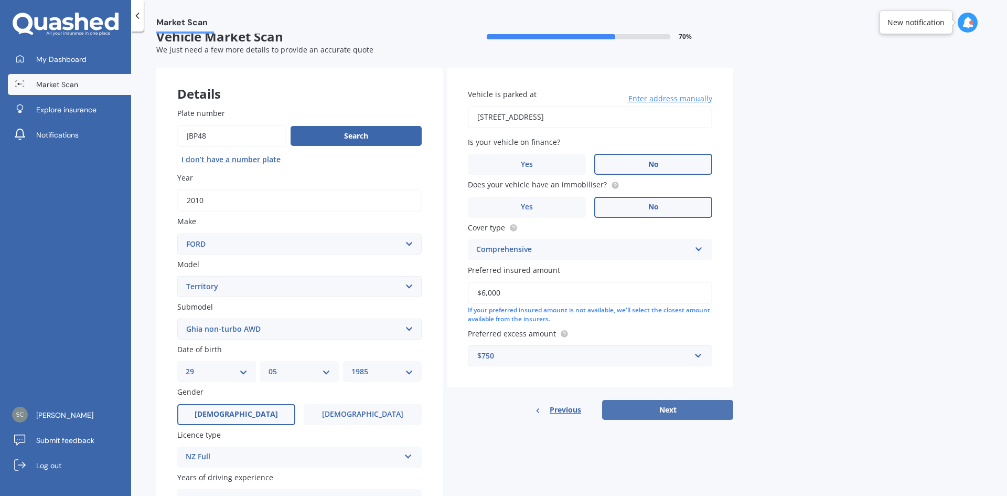
click at [677, 408] on button "Next" at bounding box center [667, 410] width 131 height 20
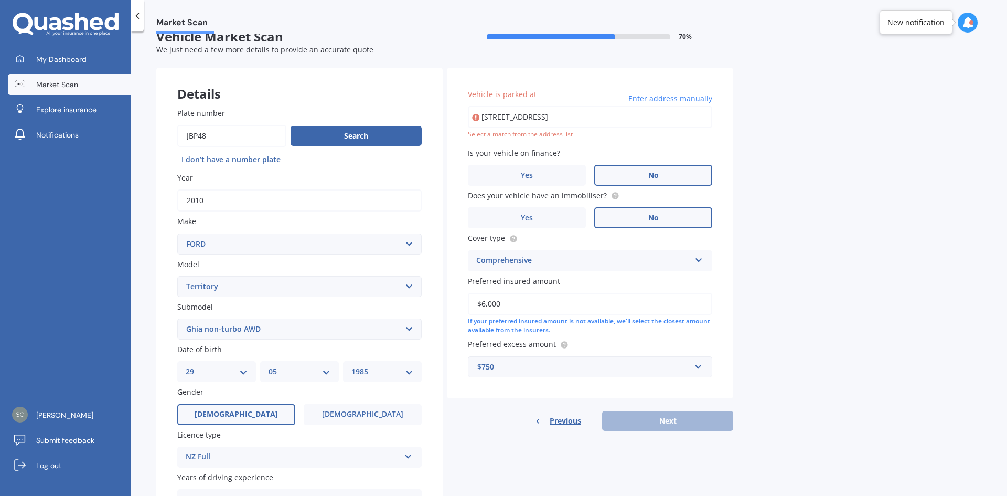
type input "[STREET_ADDRESS]"
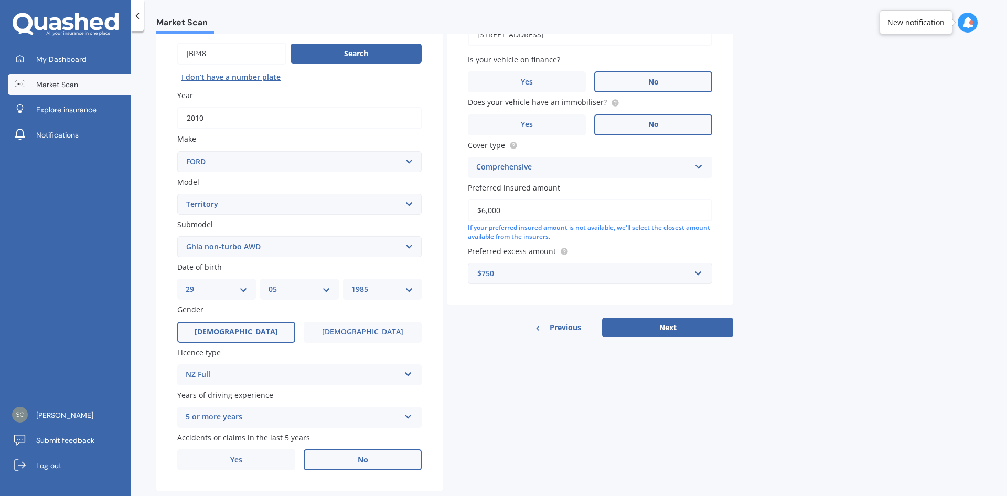
scroll to position [122, 0]
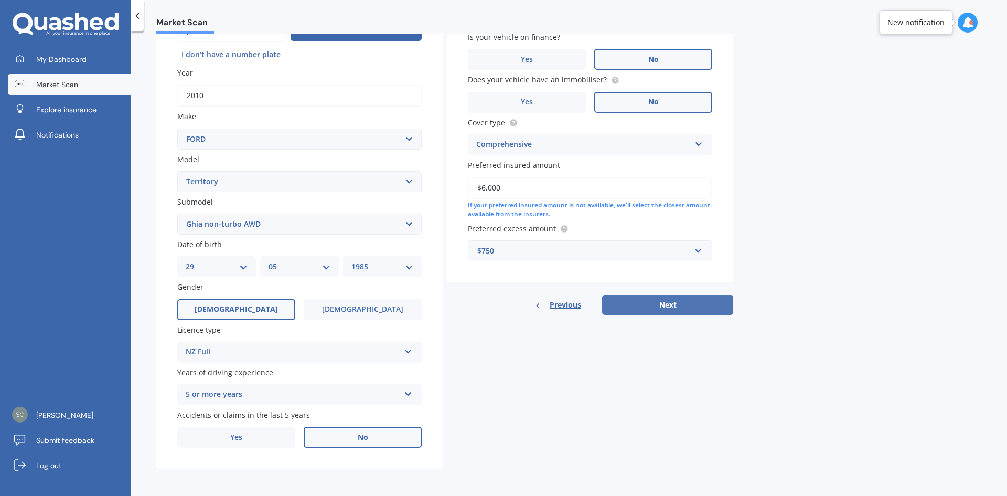
click at [661, 302] on button "Next" at bounding box center [667, 305] width 131 height 20
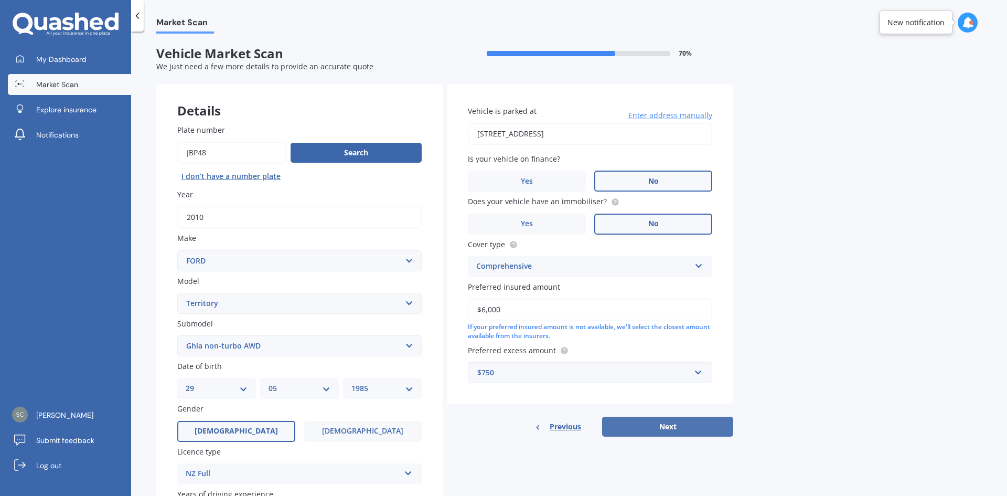
select select "29"
select select "05"
select select "1985"
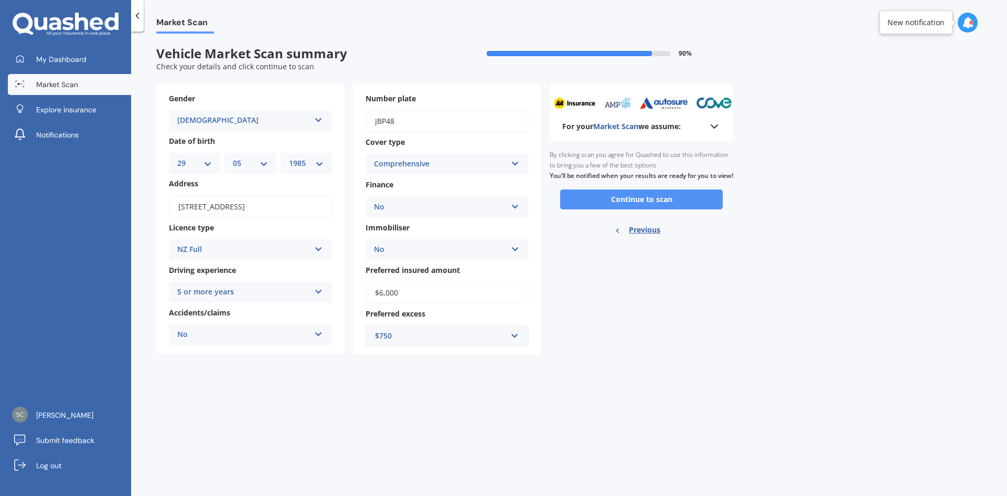
click at [657, 207] on button "Continue to scan" at bounding box center [641, 199] width 163 height 20
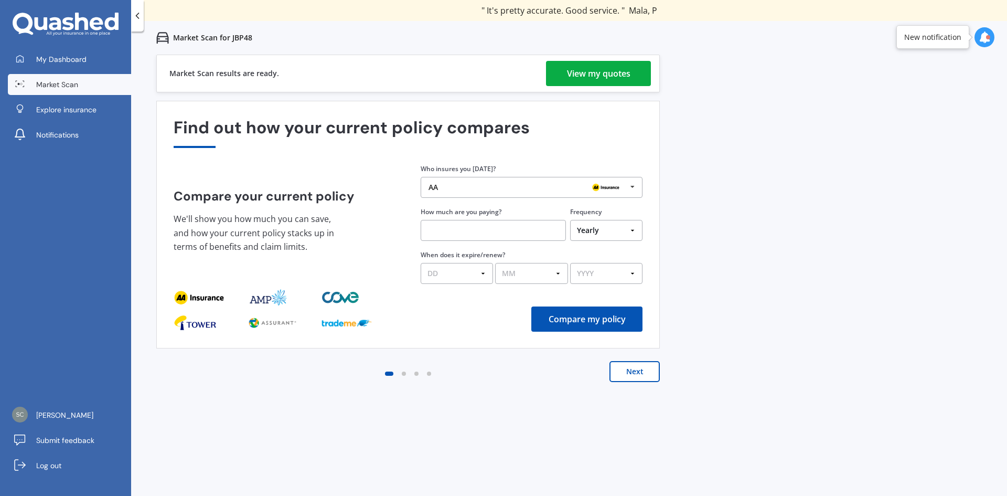
click at [576, 69] on div "View my quotes" at bounding box center [598, 73] width 63 height 25
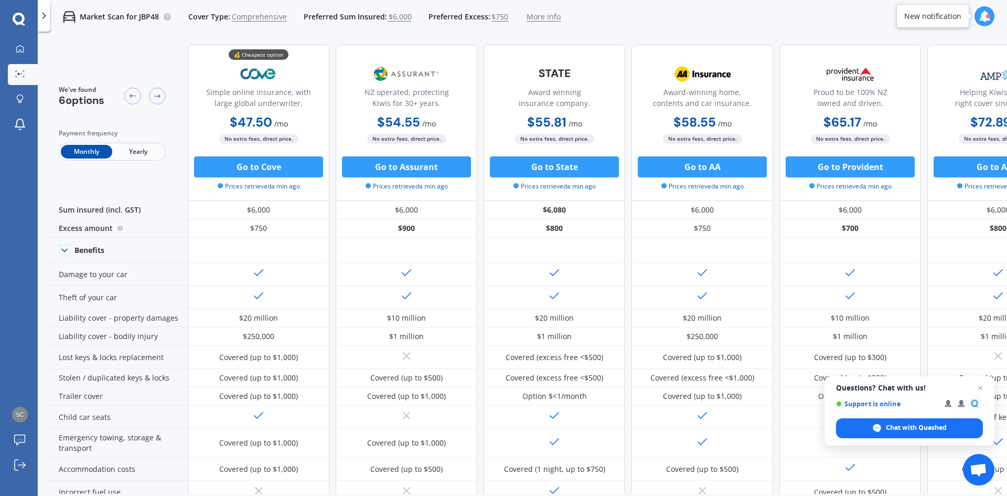
drag, startPoint x: 611, startPoint y: 494, endPoint x: 709, endPoint y: 494, distance: 98.1
click at [709, 494] on div "We've found 6 options Payment frequency Monthly Yearly 💰 Cheapest option Simple…" at bounding box center [526, 282] width 961 height 493
click at [140, 150] on span "Yearly" at bounding box center [137, 152] width 51 height 14
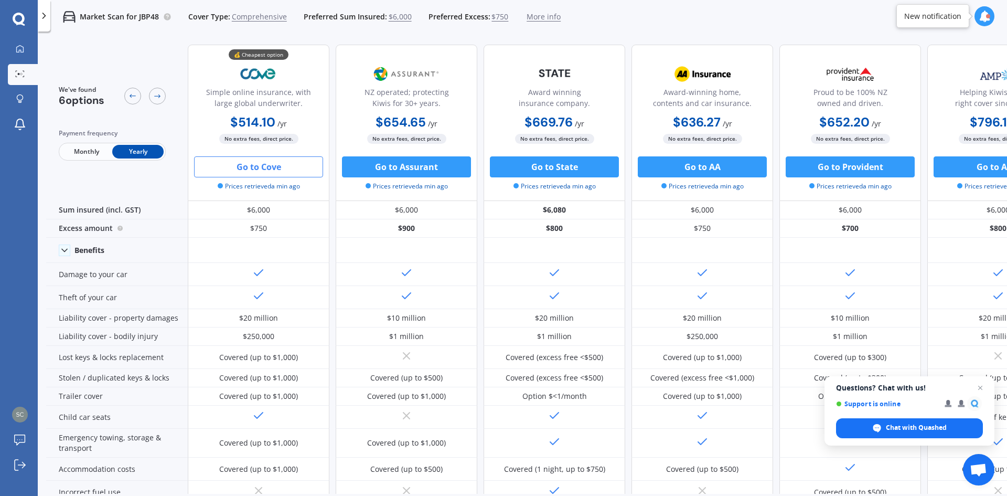
click at [276, 171] on button "Go to Cove" at bounding box center [258, 166] width 129 height 21
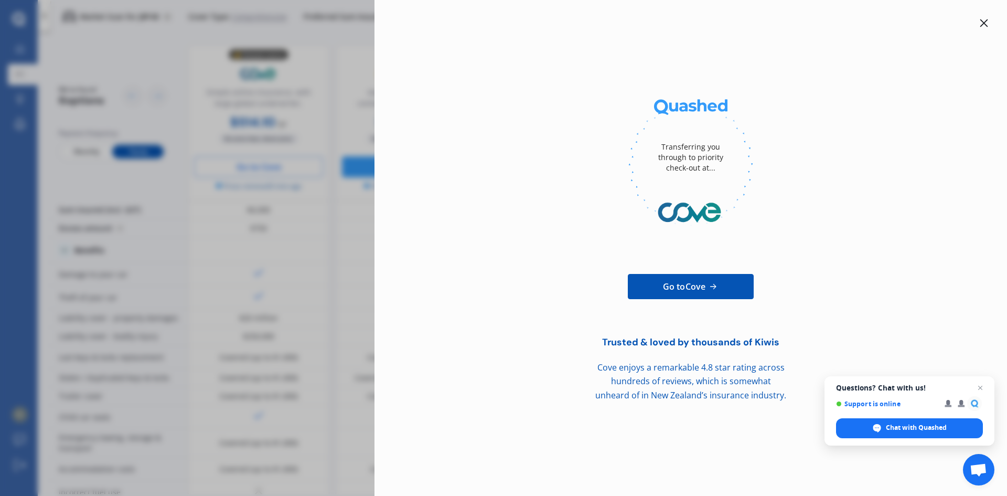
click at [982, 19] on icon at bounding box center [984, 23] width 8 height 8
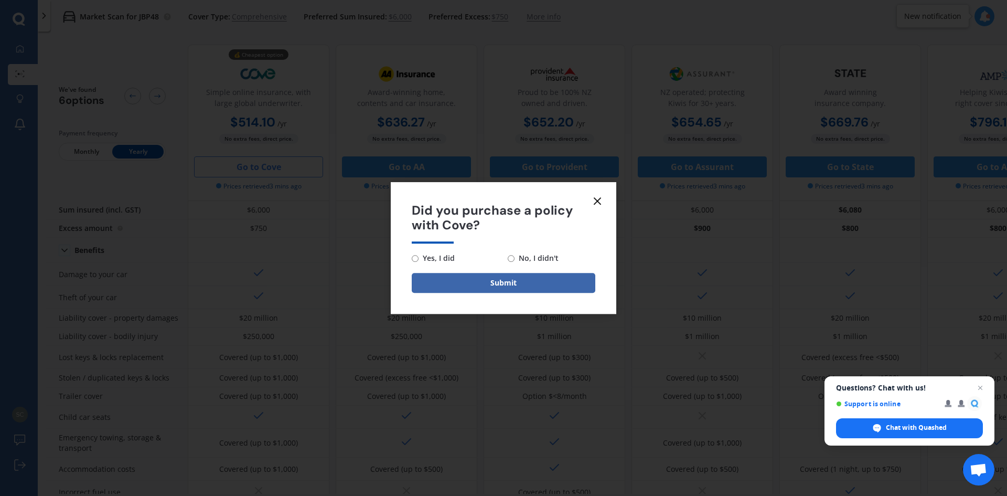
click at [445, 260] on span "Yes, I did" at bounding box center [437, 258] width 36 height 13
click at [419, 260] on input "Yes, I did" at bounding box center [415, 258] width 7 height 7
radio input "true"
click at [493, 279] on button "Submit" at bounding box center [504, 283] width 184 height 20
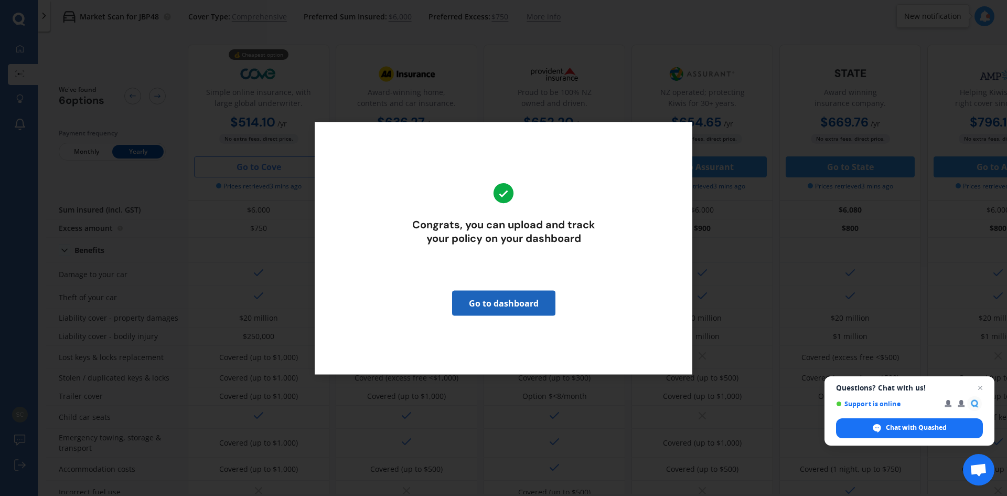
click at [521, 307] on link "Go to dashboard" at bounding box center [503, 302] width 103 height 25
click at [521, 307] on div "Market Scan for JBP48 Cover Type: Comprehensive Preferred Sum Insured: $6,000 P…" at bounding box center [522, 282] width 969 height 496
